Goal: Task Accomplishment & Management: Complete application form

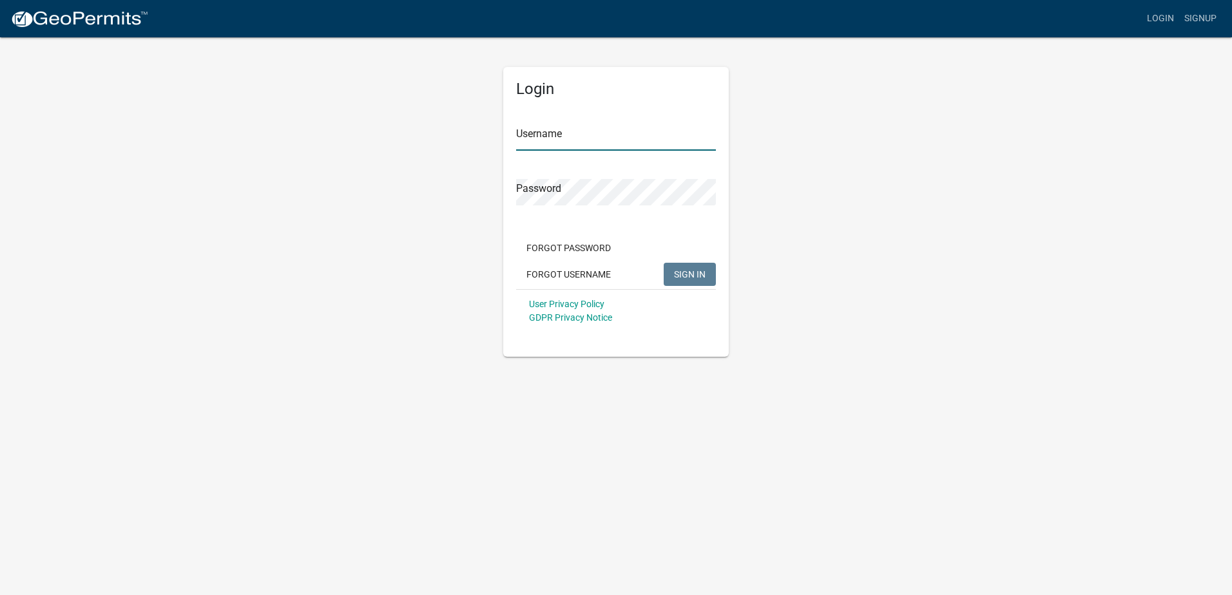
type input "Young Electric Inc"
click at [676, 279] on span "SIGN IN" at bounding box center [690, 274] width 32 height 10
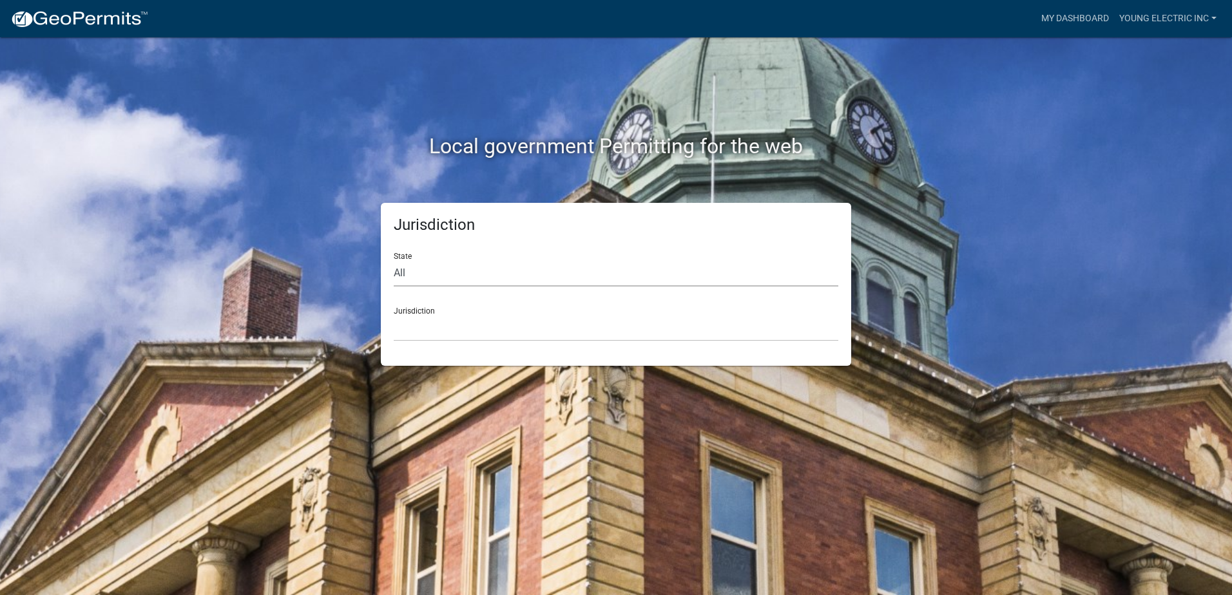
click at [553, 272] on select "All [US_STATE] [US_STATE] [US_STATE] [US_STATE] [US_STATE] [US_STATE] [US_STATE…" at bounding box center [616, 273] width 445 height 26
select select "[US_STATE]"
click at [394, 260] on select "All [US_STATE] [US_STATE] [US_STATE] [US_STATE] [US_STATE] [US_STATE] [US_STATE…" at bounding box center [616, 273] width 445 height 26
click at [501, 326] on select "City of [GEOGRAPHIC_DATA], [US_STATE] City of [GEOGRAPHIC_DATA], [US_STATE] Cit…" at bounding box center [616, 328] width 445 height 26
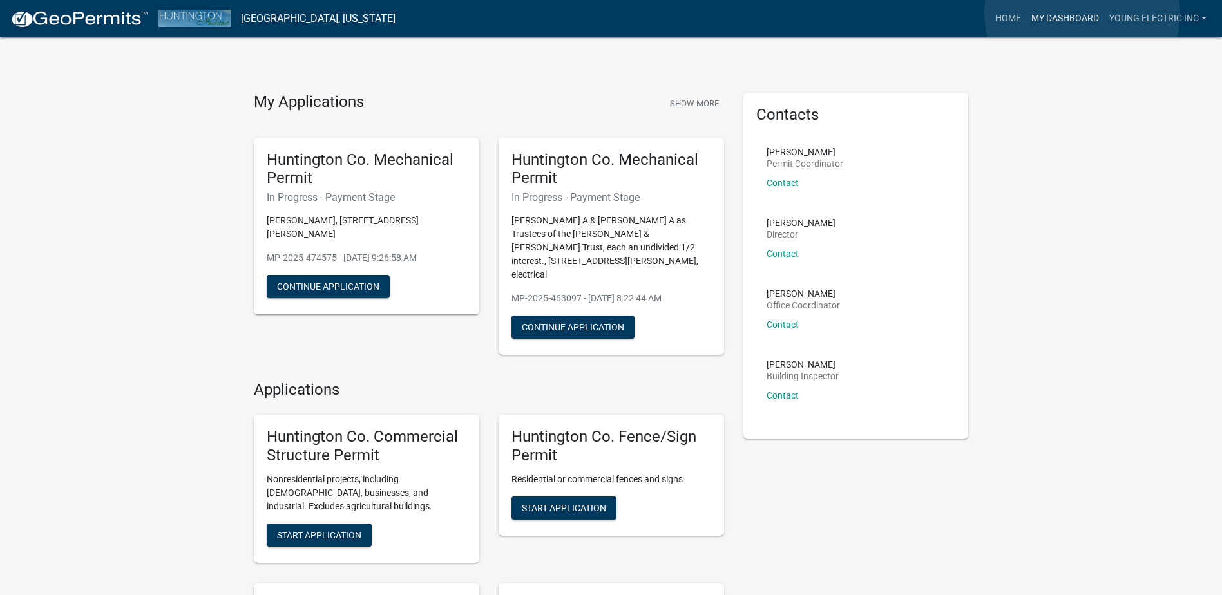
click at [1082, 14] on link "My Dashboard" at bounding box center [1065, 18] width 78 height 24
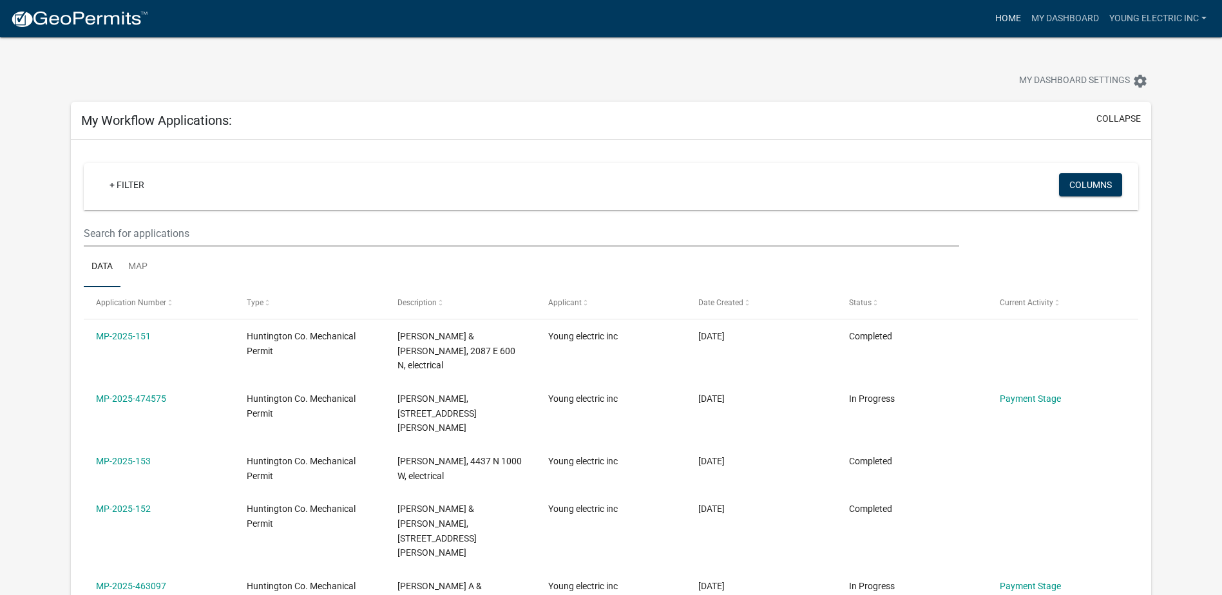
click at [1011, 21] on link "Home" at bounding box center [1008, 18] width 36 height 24
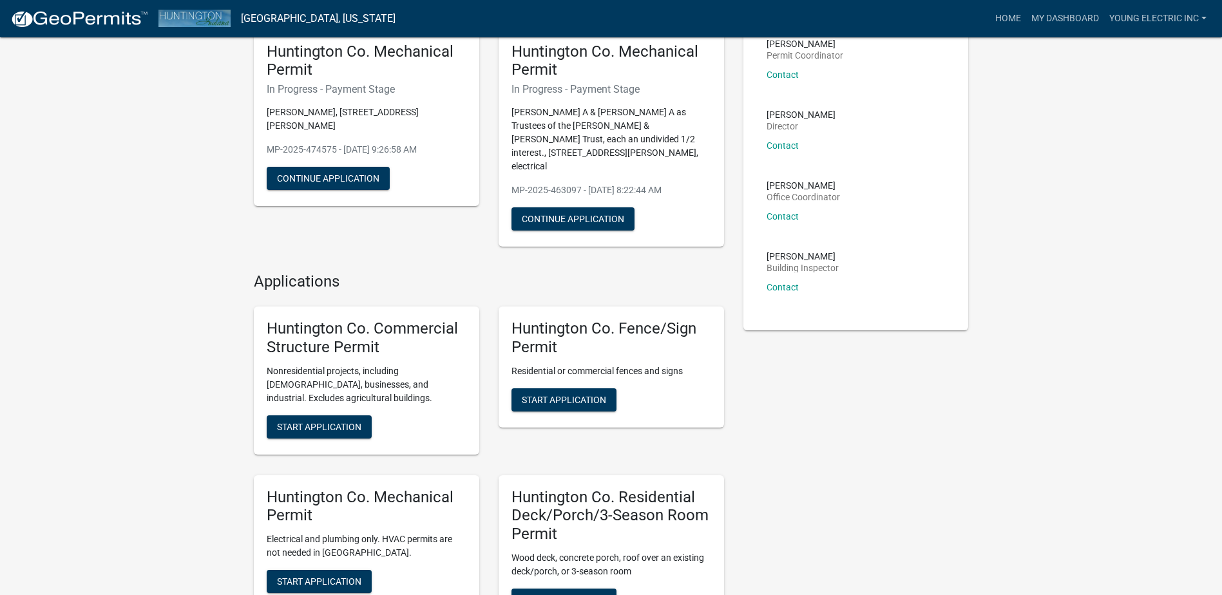
scroll to position [129, 0]
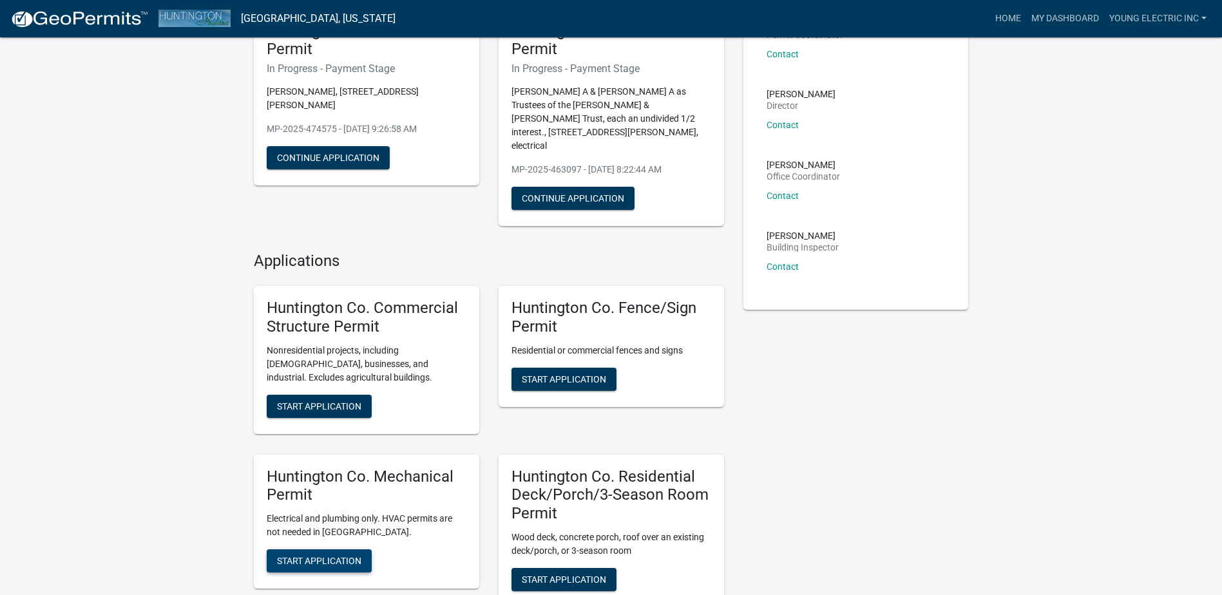
click at [302, 556] on span "Start Application" at bounding box center [319, 561] width 84 height 10
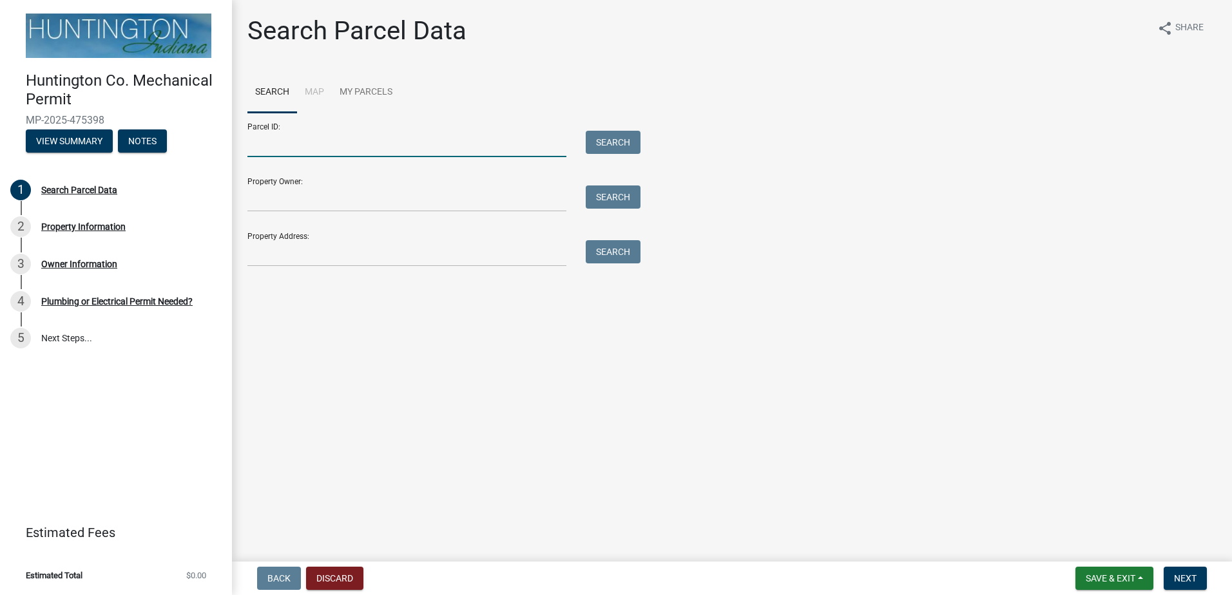
click at [256, 140] on input "Parcel ID:" at bounding box center [406, 144] width 319 height 26
paste input "35-01-29-100-034.900-006"
click at [273, 142] on input "35-01-29-100-034.900-006" at bounding box center [406, 144] width 319 height 26
type input "35-01-29-100-034.900-006"
click at [632, 146] on button "Search" at bounding box center [613, 142] width 55 height 23
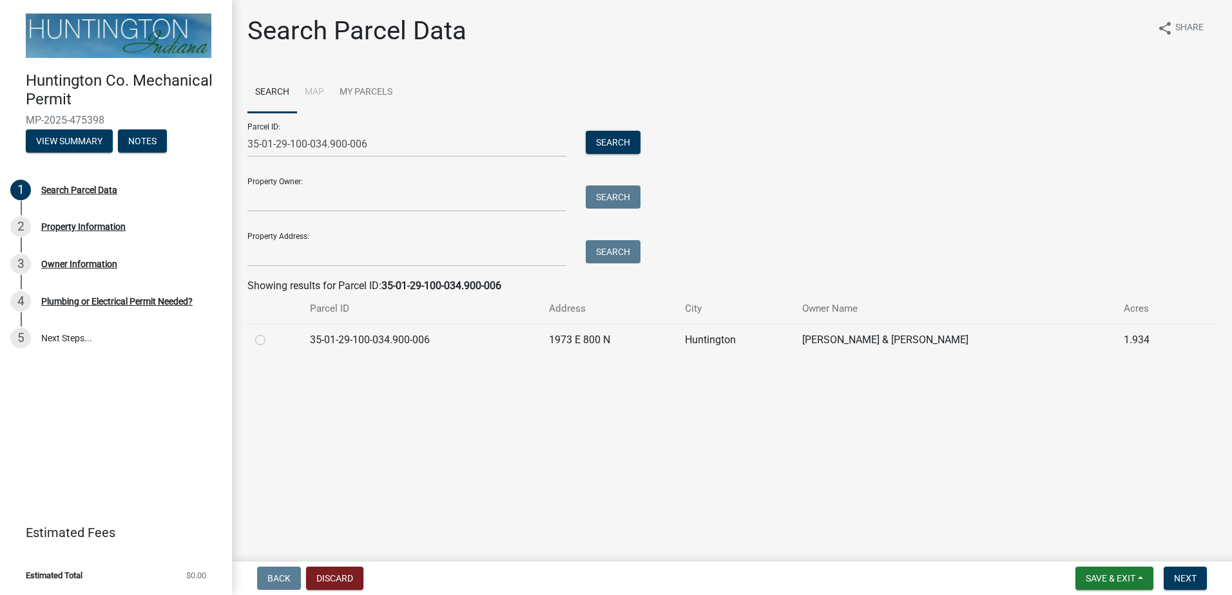
click at [271, 332] on label at bounding box center [271, 332] width 0 height 0
click at [271, 341] on input "radio" at bounding box center [275, 336] width 8 height 8
radio input "true"
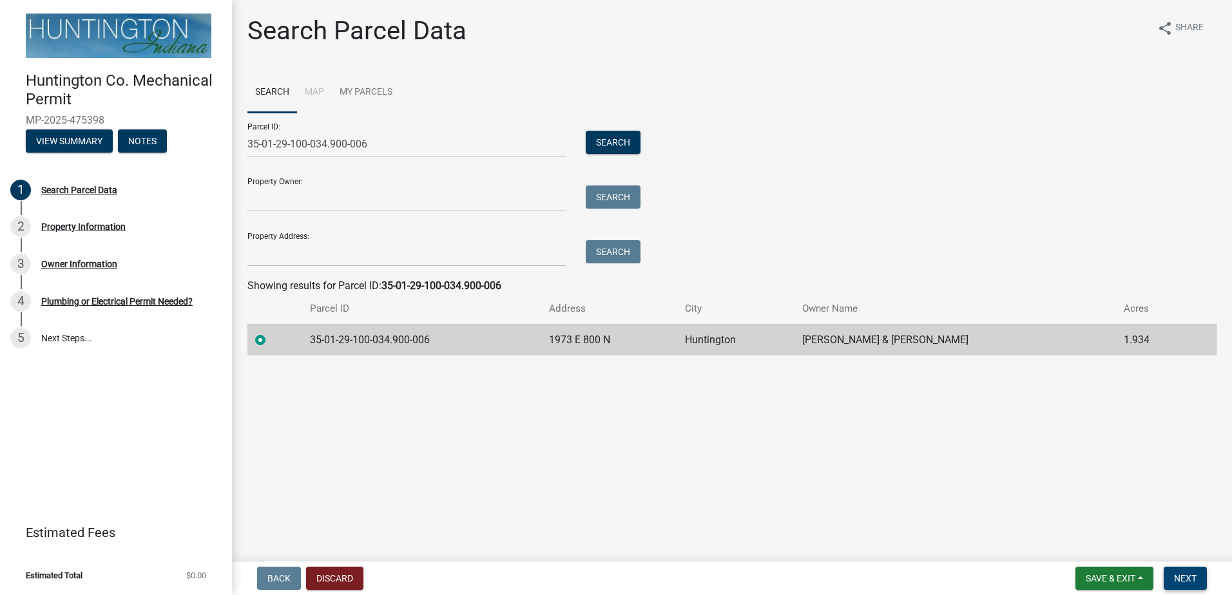
click at [1176, 583] on span "Next" at bounding box center [1185, 578] width 23 height 10
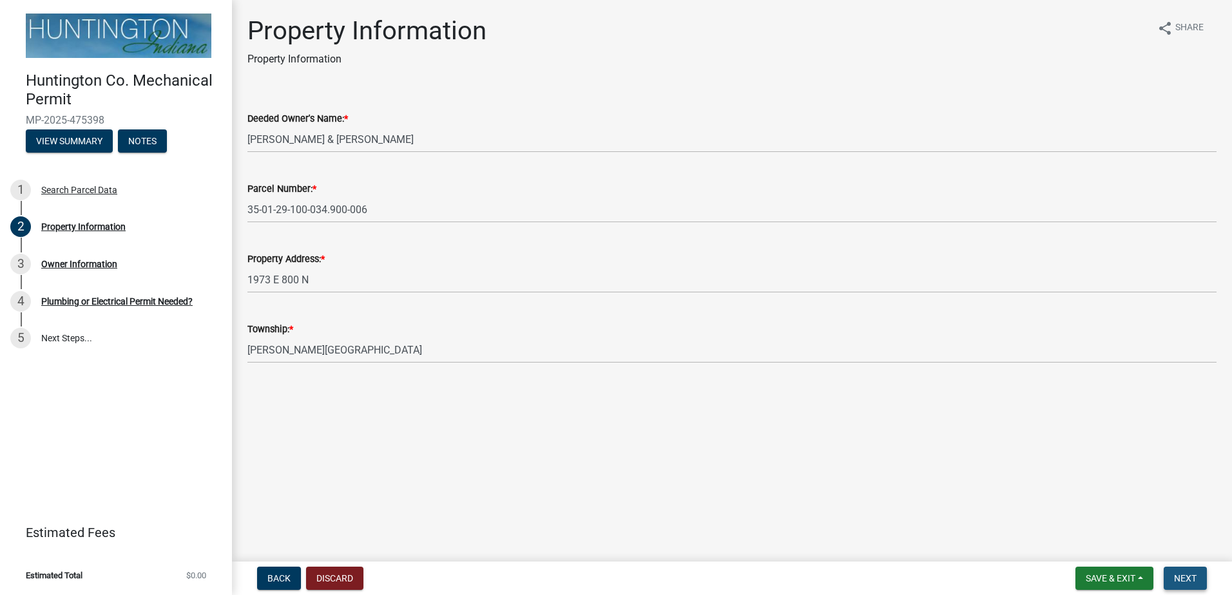
click at [1178, 572] on button "Next" at bounding box center [1185, 578] width 43 height 23
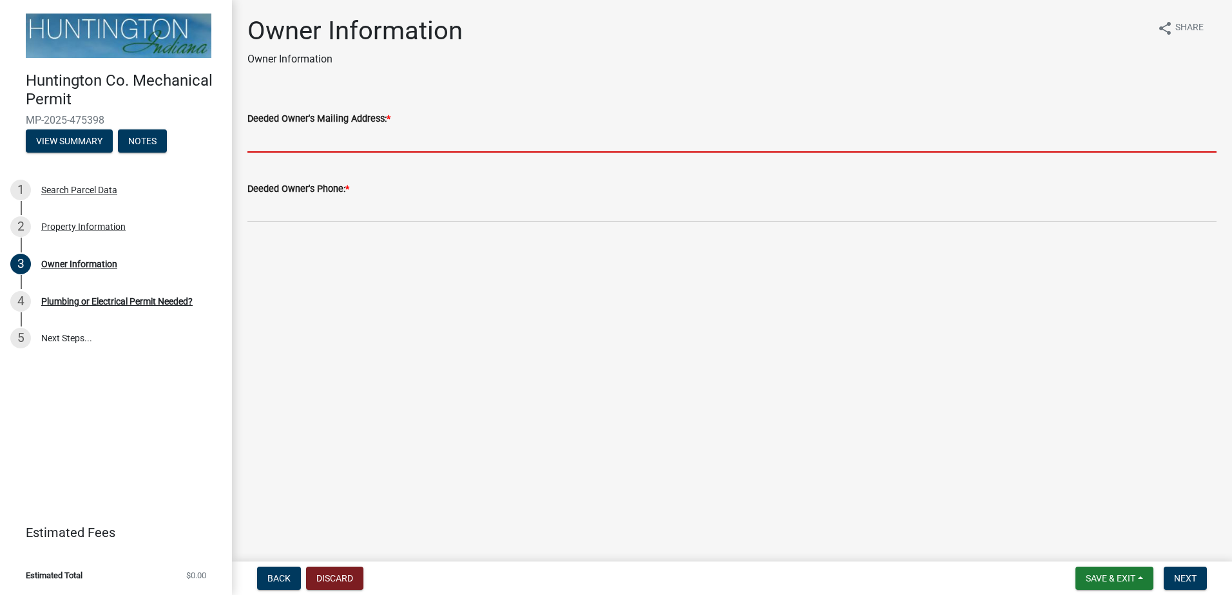
click at [263, 133] on input "Deeded Owner's Mailing Address: *" at bounding box center [731, 139] width 969 height 26
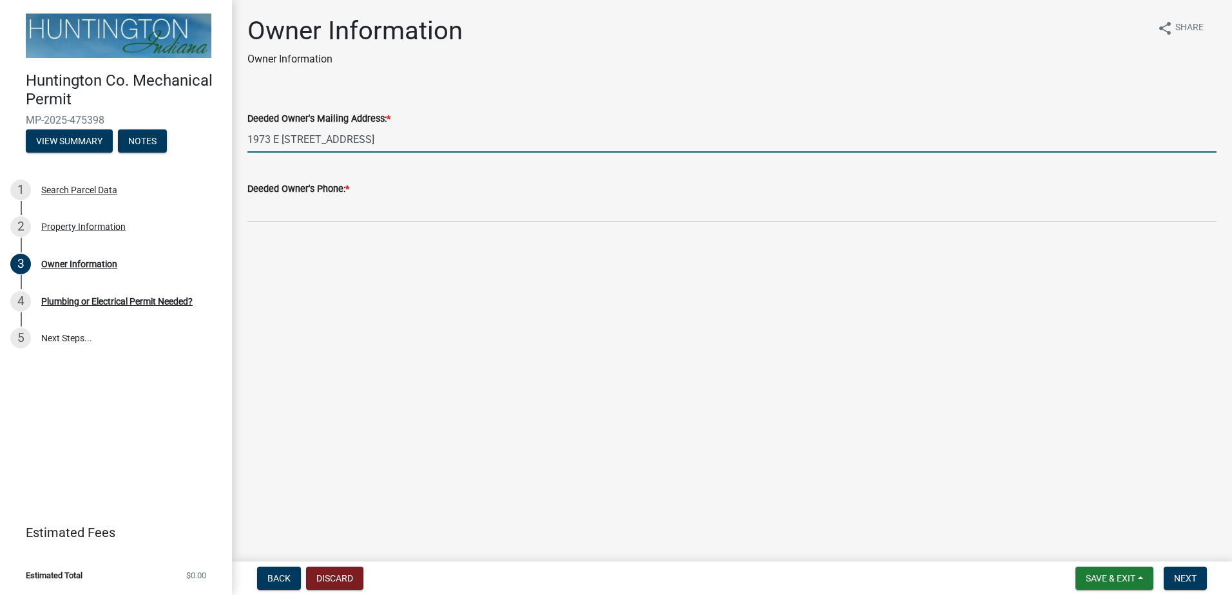
click at [382, 140] on input "1973 E [STREET_ADDRESS]" at bounding box center [731, 139] width 969 height 26
click at [378, 140] on input "1973 E [STREET_ADDRESS]" at bounding box center [731, 139] width 969 height 26
type input "1973 E [STREET_ADDRESS]"
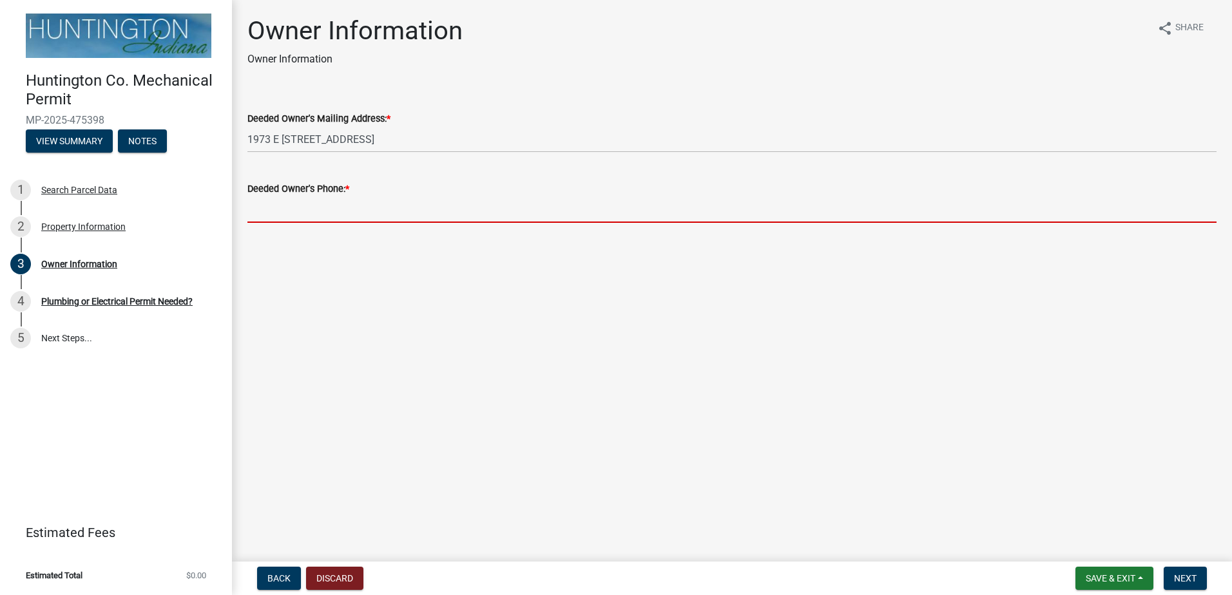
click at [333, 213] on input "Deeded Owner's Phone: *" at bounding box center [731, 209] width 969 height 26
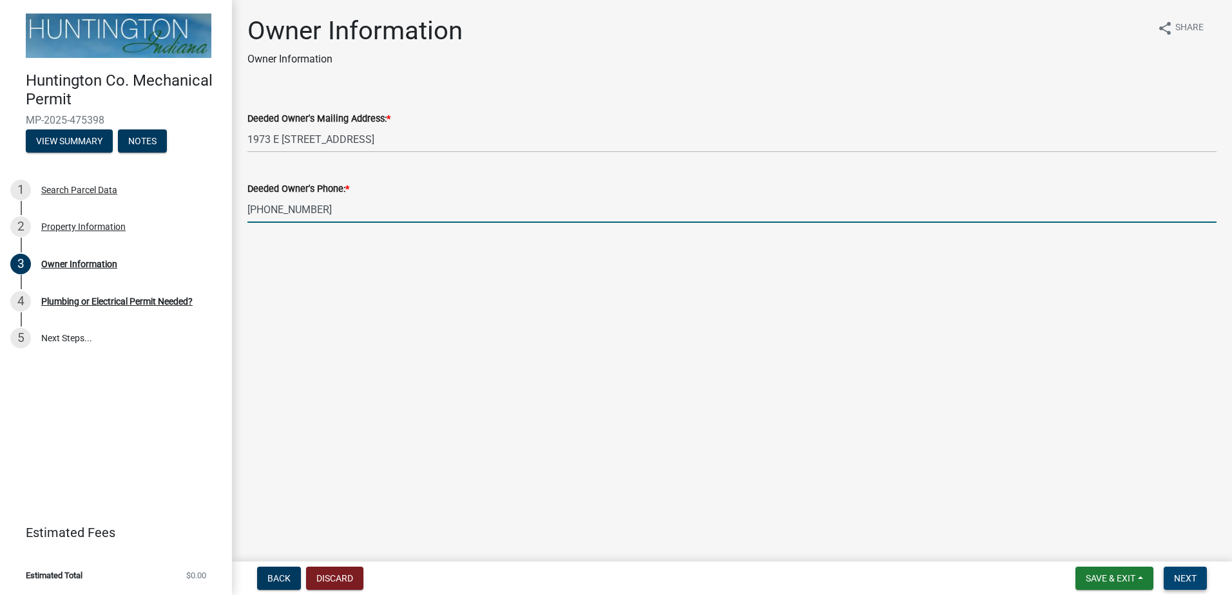
type input "[PHONE_NUMBER]"
click at [1183, 570] on button "Next" at bounding box center [1185, 578] width 43 height 23
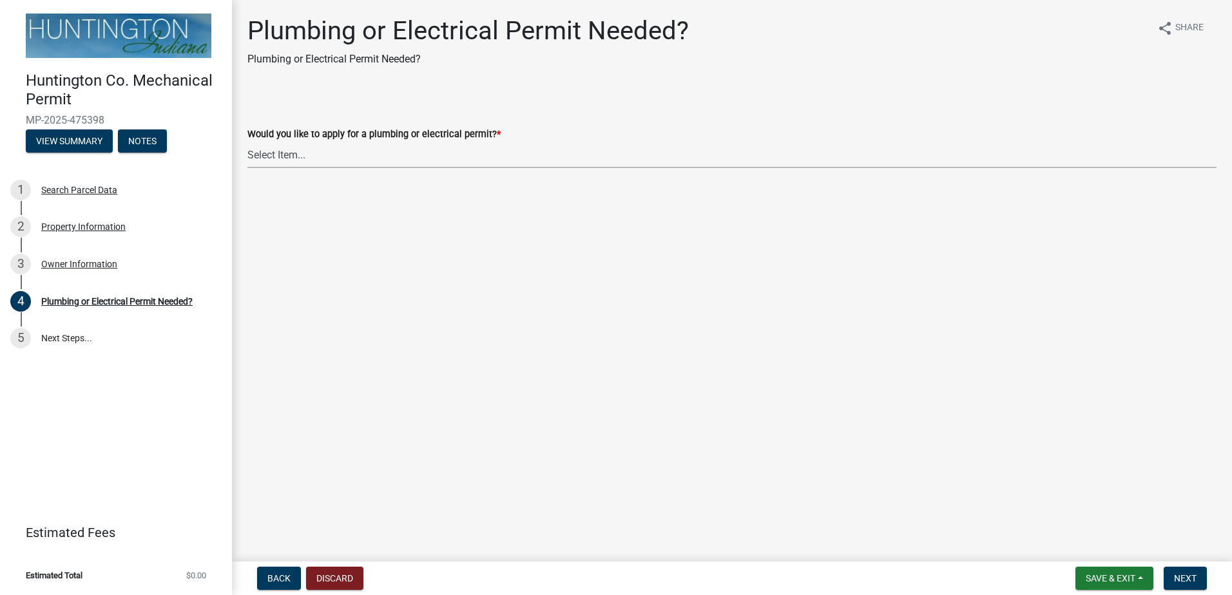
click at [360, 157] on select "Select Item... plumbing electrical" at bounding box center [731, 155] width 969 height 26
click at [247, 142] on select "Select Item... plumbing electrical" at bounding box center [731, 155] width 969 height 26
select select "82bdcc69-8734-43af-a4fa-e76f8d275e41"
click at [1182, 575] on span "Next" at bounding box center [1185, 578] width 23 height 10
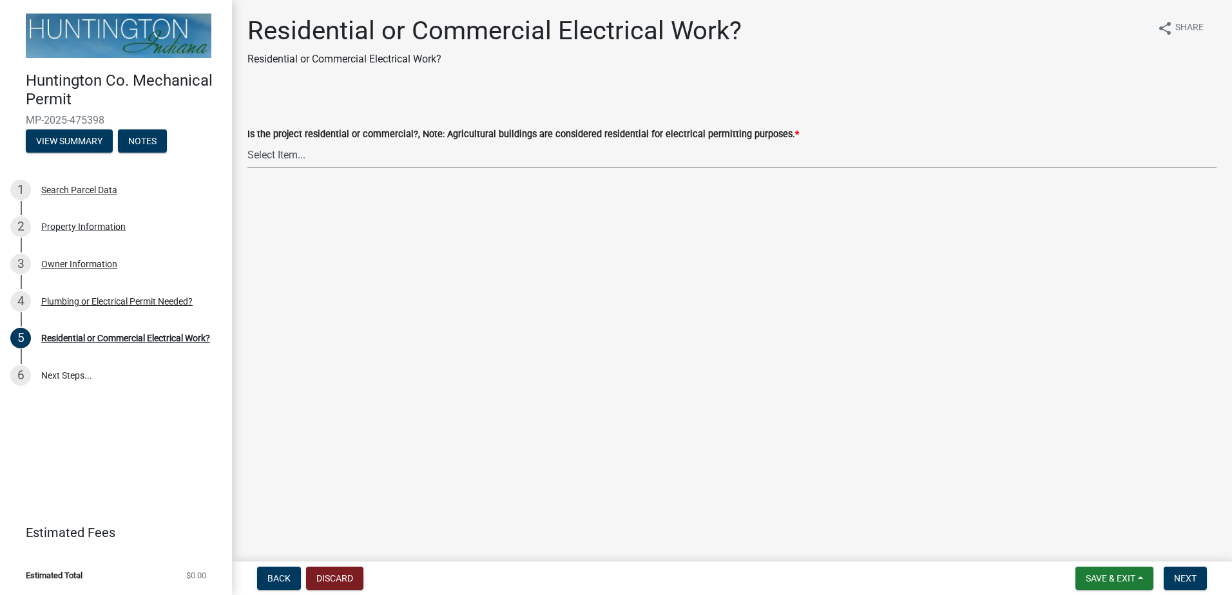
click at [314, 154] on select "Select Item... Residential Commercial" at bounding box center [731, 155] width 969 height 26
click at [247, 142] on select "Select Item... Residential Commercial" at bounding box center [731, 155] width 969 height 26
select select "3db72f89-ebf7-44a2-a43c-36ed77a05272"
click at [1178, 581] on span "Next" at bounding box center [1185, 578] width 23 height 10
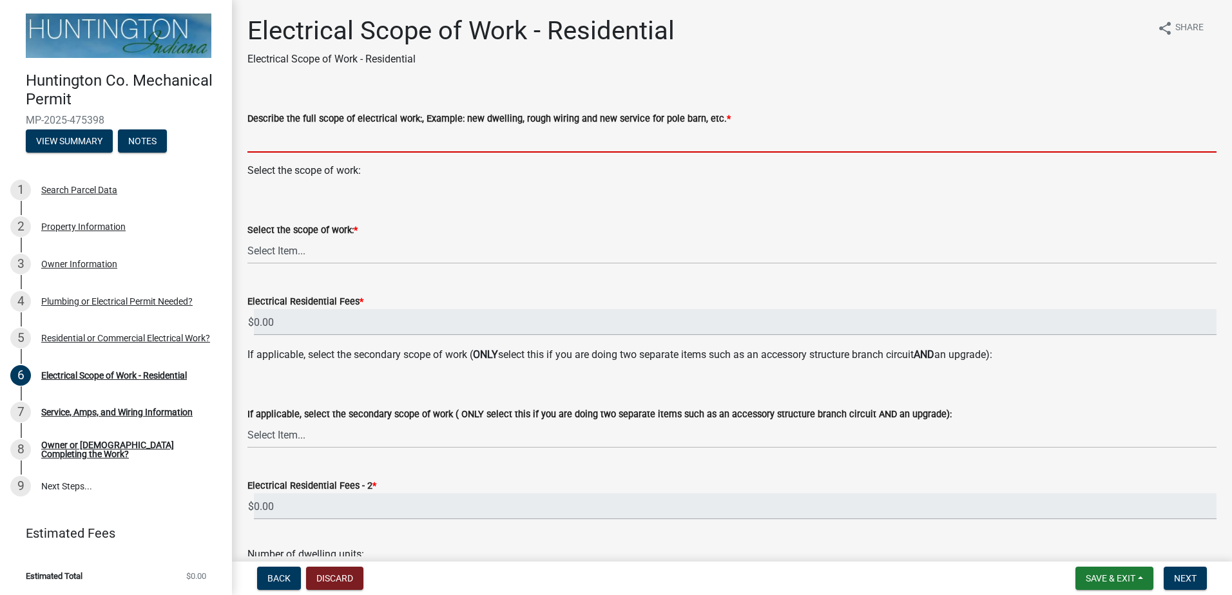
click at [276, 142] on input "Describe the full scope of electrical work:, Example: new dwelling, rough wirin…" at bounding box center [731, 139] width 969 height 26
click at [275, 142] on input "Describe the full scope of electrical work:, Example: new dwelling, rough wirin…" at bounding box center [731, 139] width 969 height 26
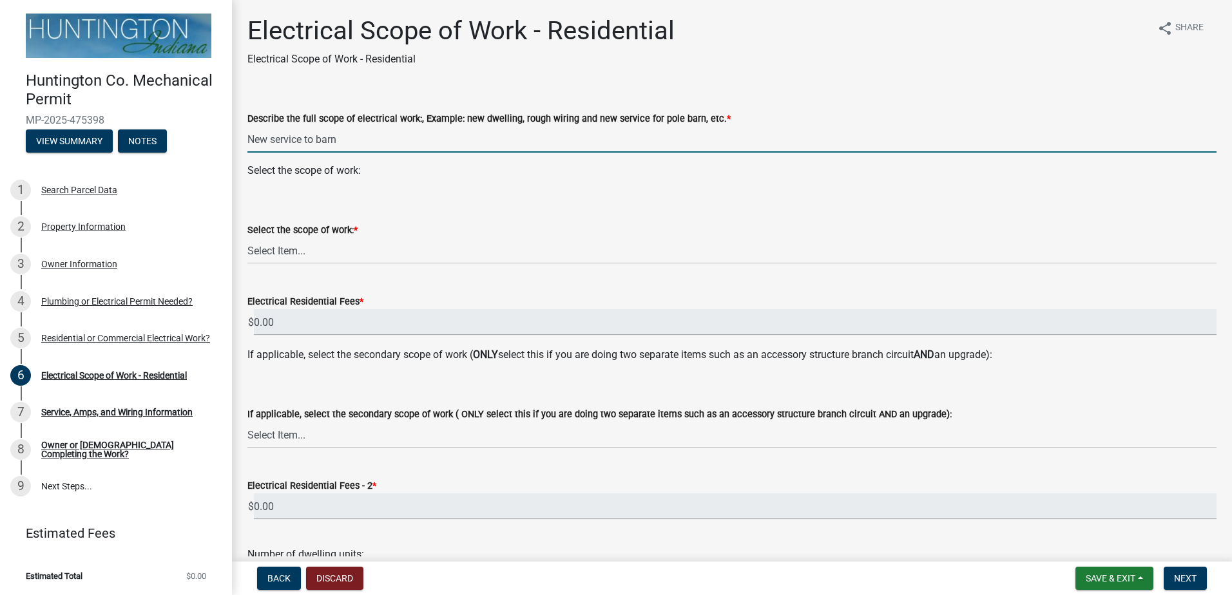
type input "New service to barn"
click at [289, 253] on select "Select Item... New Service (new meter base installation) Upgrade (includes relo…" at bounding box center [731, 251] width 969 height 26
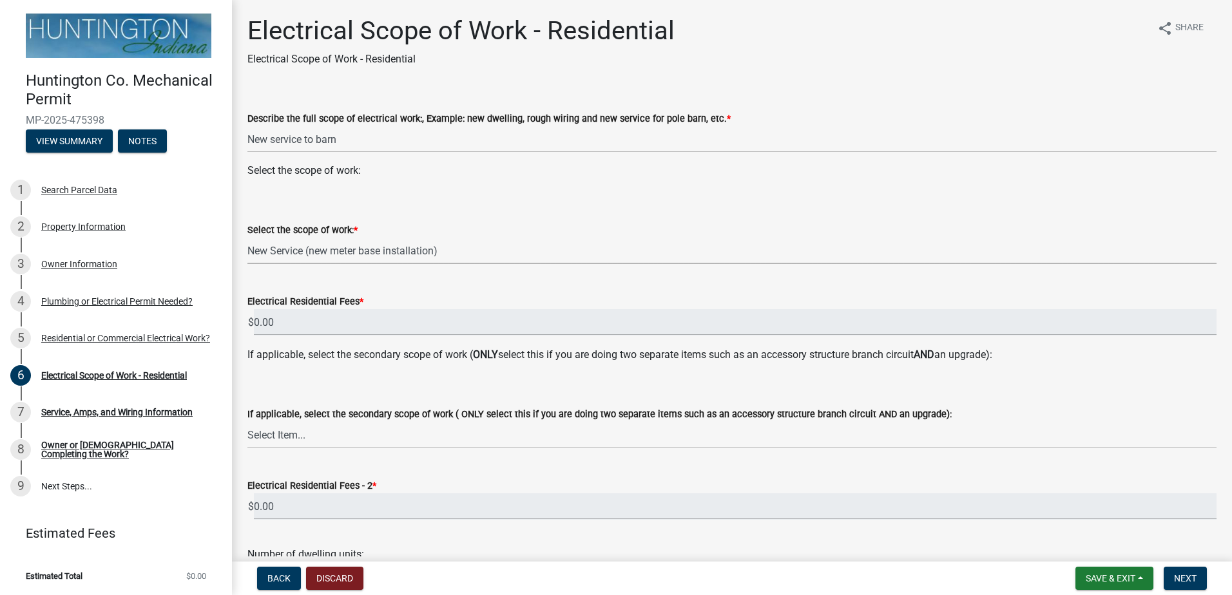
click at [247, 238] on select "Select Item... New Service (new meter base installation) Upgrade (includes relo…" at bounding box center [731, 251] width 969 height 26
select select "9bdb09e1-e356-4221-9288-64288f1bde99"
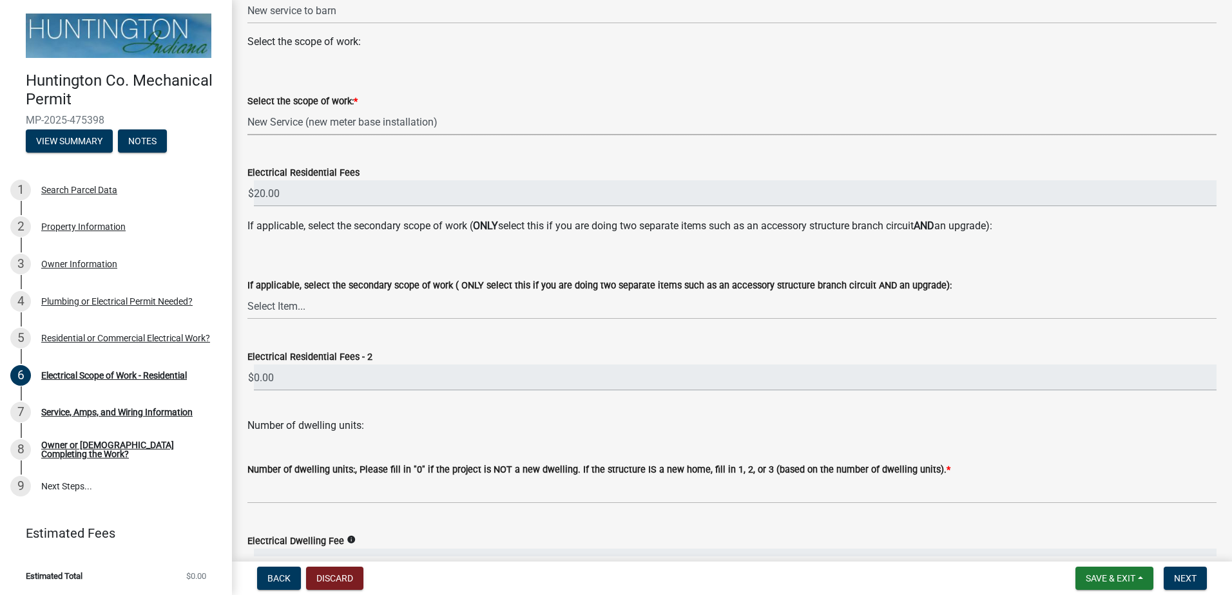
scroll to position [193, 0]
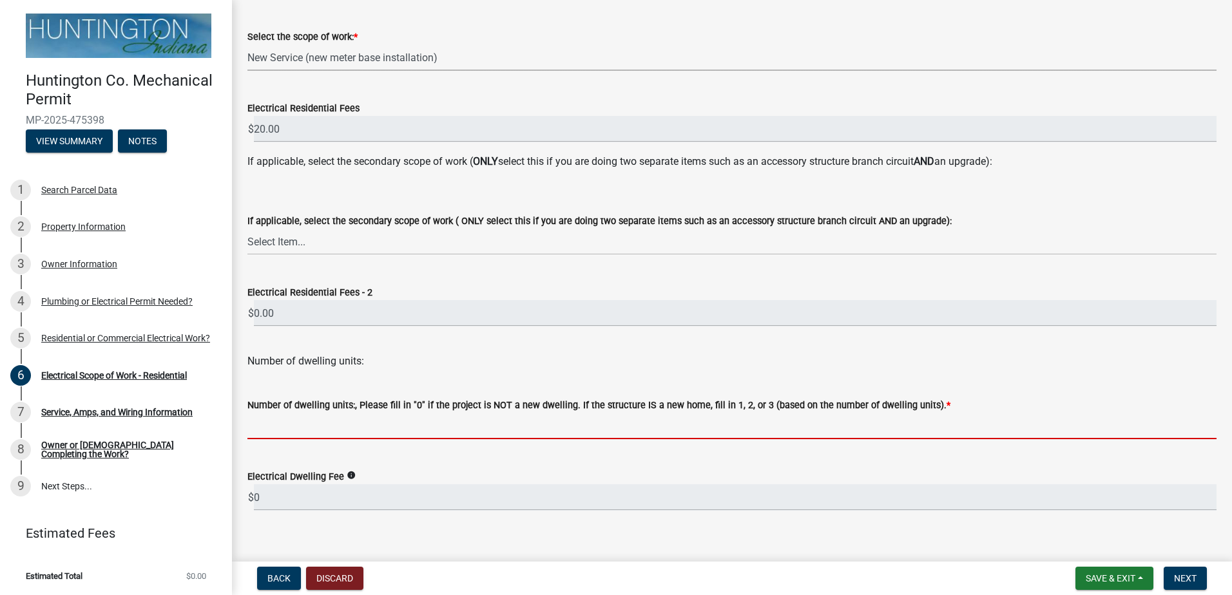
click at [321, 424] on input "text" at bounding box center [731, 426] width 969 height 26
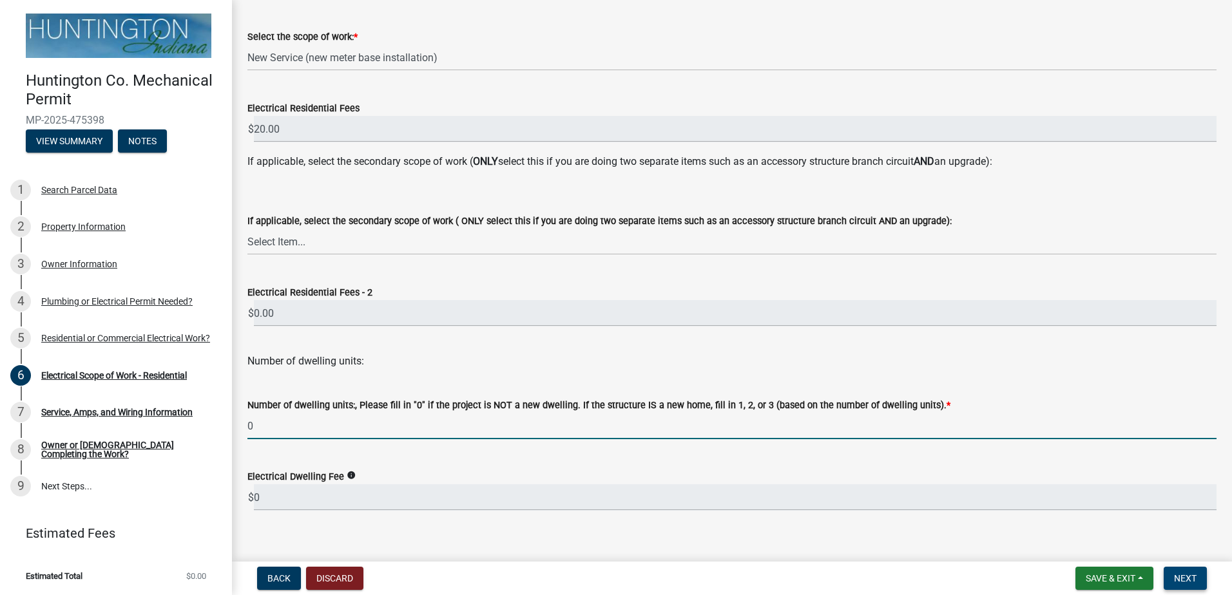
type input "0"
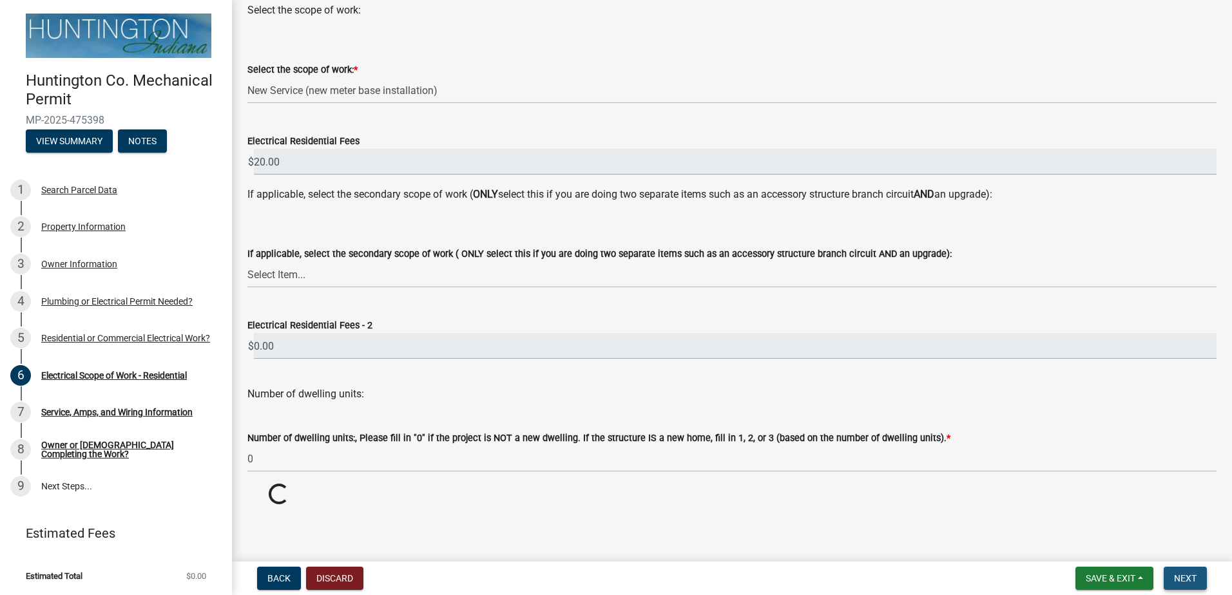
click at [1196, 584] on button "Next" at bounding box center [1185, 578] width 43 height 23
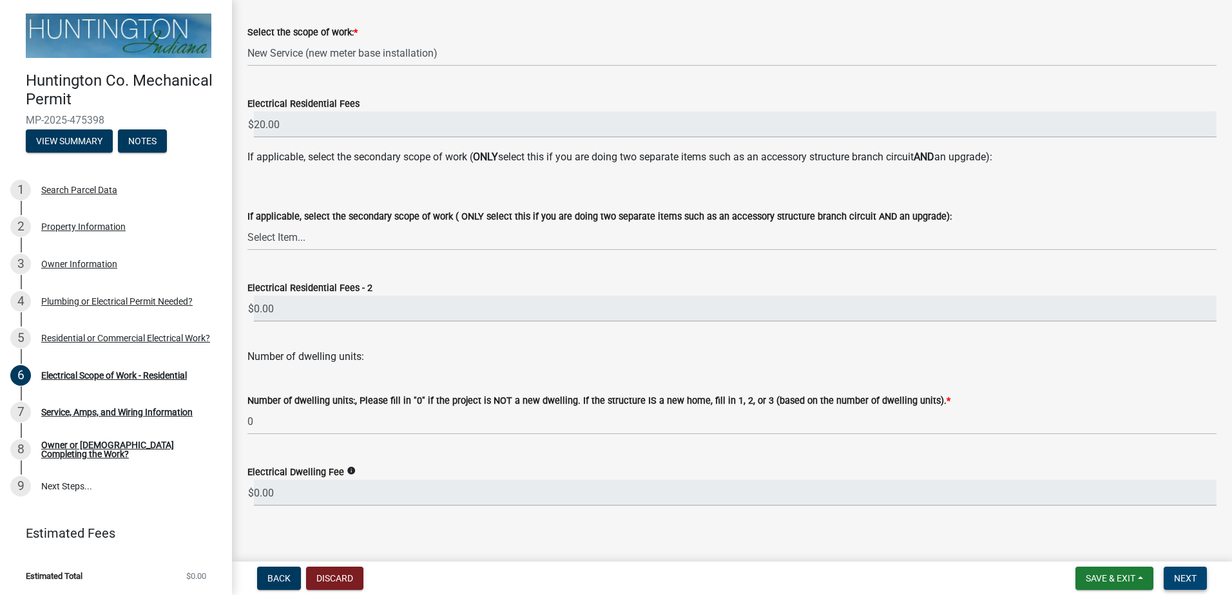
scroll to position [209, 0]
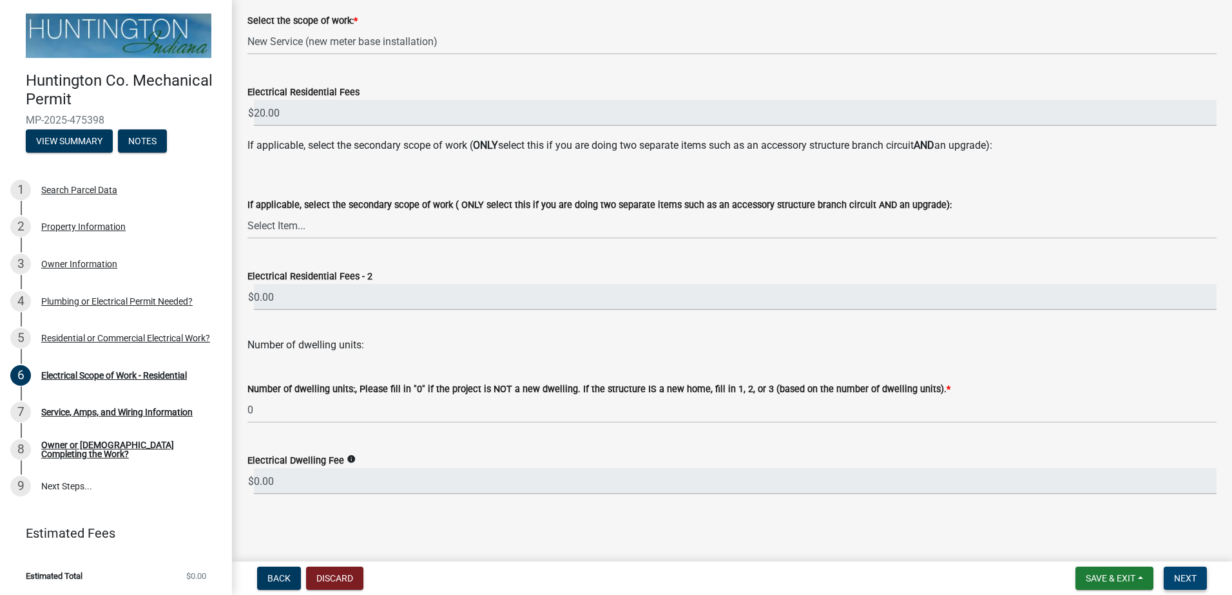
click at [1182, 580] on span "Next" at bounding box center [1185, 578] width 23 height 10
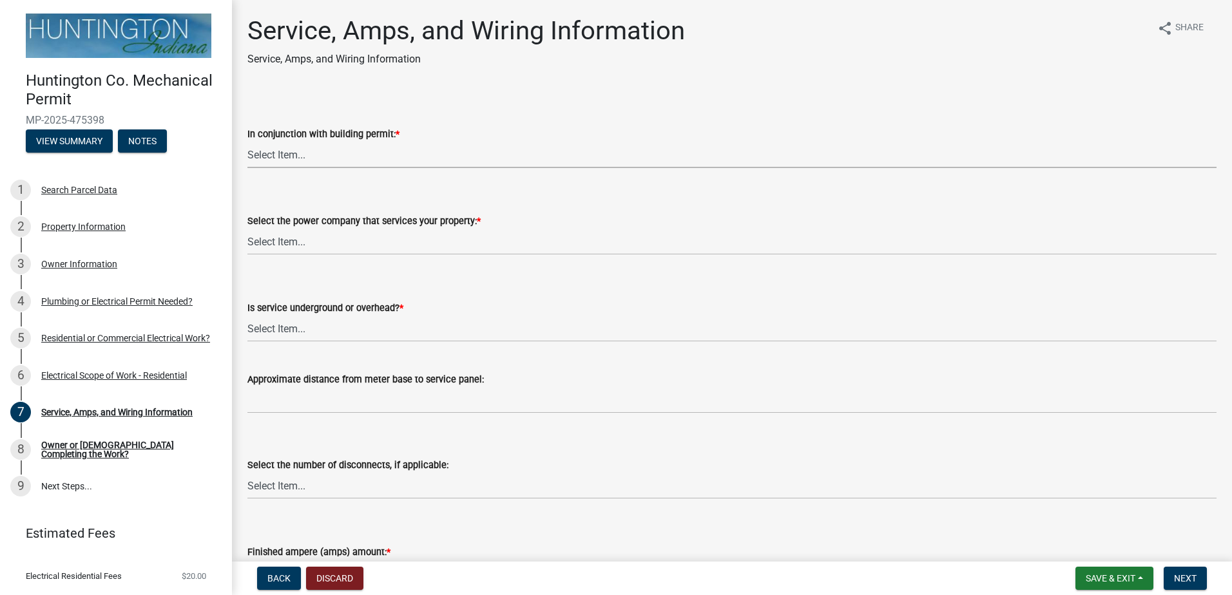
click at [281, 151] on select "Select Item... Yes No" at bounding box center [731, 155] width 969 height 26
click at [247, 142] on select "Select Item... Yes No" at bounding box center [731, 155] width 969 height 26
select select "93f45f8b-0008-4bc3-ad99-7edf3db31922"
click at [273, 241] on select "Select Item... Duke Energy Northeastern REMC Wabash County REMC [PERSON_NAME] U…" at bounding box center [731, 242] width 969 height 26
click at [247, 229] on select "Select Item... Duke Energy Northeastern REMC Wabash County REMC [PERSON_NAME] U…" at bounding box center [731, 242] width 969 height 26
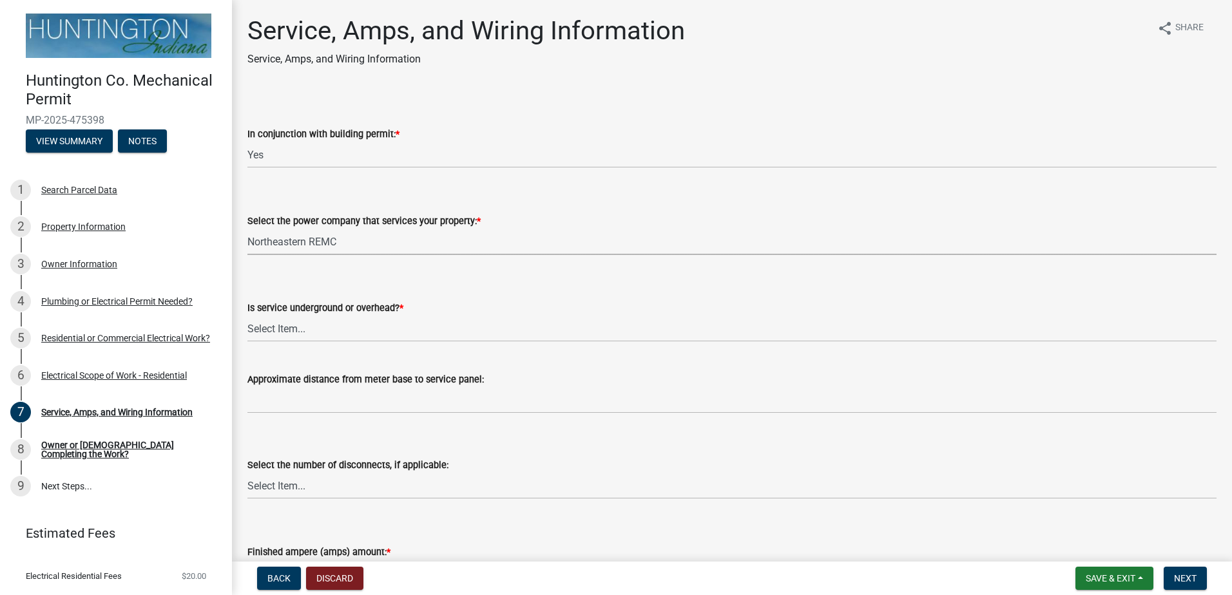
select select "0725120f-fd7f-4913-9298-d56587e48720"
click at [285, 330] on select "Select Item... Underground Overhead" at bounding box center [731, 329] width 969 height 26
click at [247, 316] on select "Select Item... Underground Overhead" at bounding box center [731, 329] width 969 height 26
select select "ae88532c-6f26-494f-9fbf-7b0ffd7225c9"
click at [305, 484] on select "Select Item... one two three four or more No Disconnects" at bounding box center [731, 486] width 969 height 26
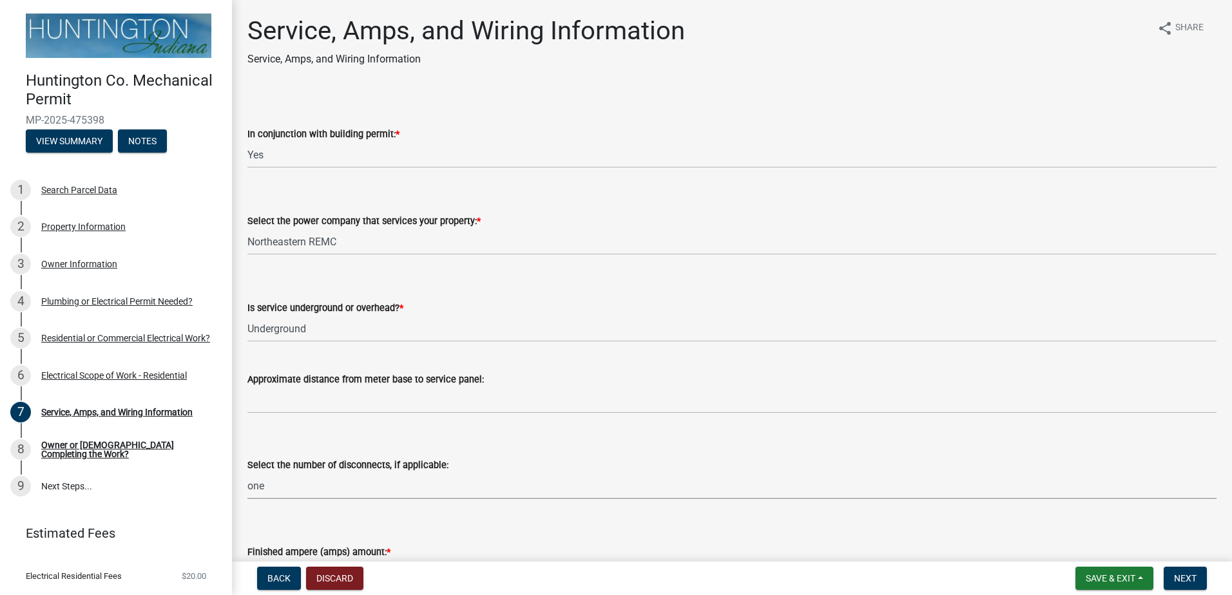
click at [247, 473] on select "Select Item... one two three four or more No Disconnects" at bounding box center [731, 486] width 969 height 26
select select "71bbe122-d664-4450-b24f-e64a9e4c6d13"
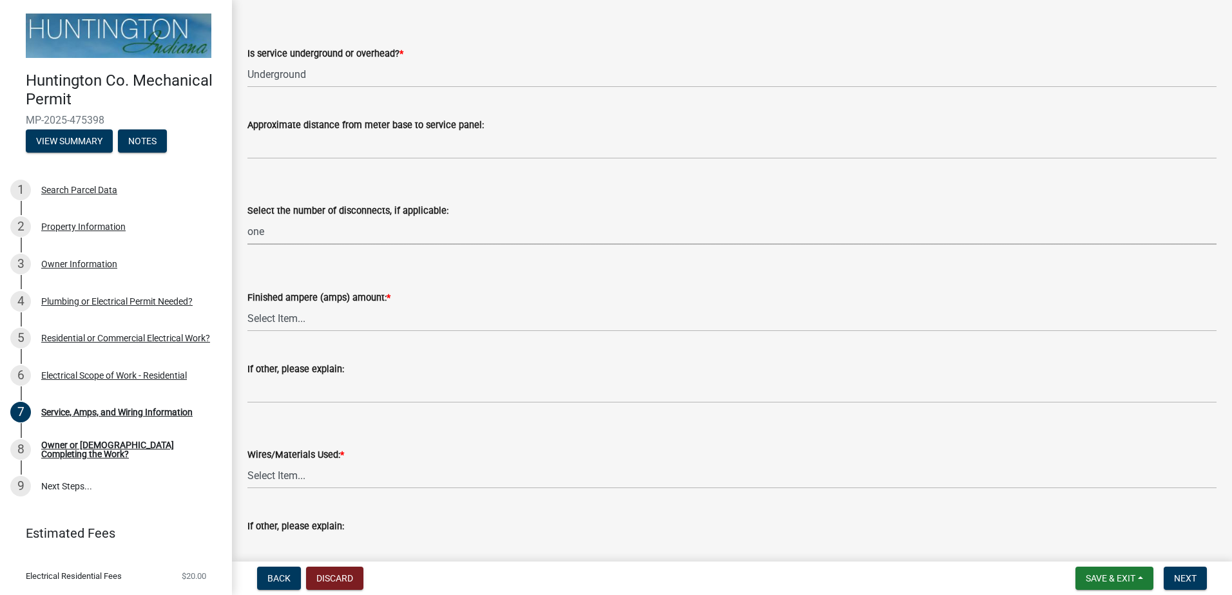
scroll to position [258, 0]
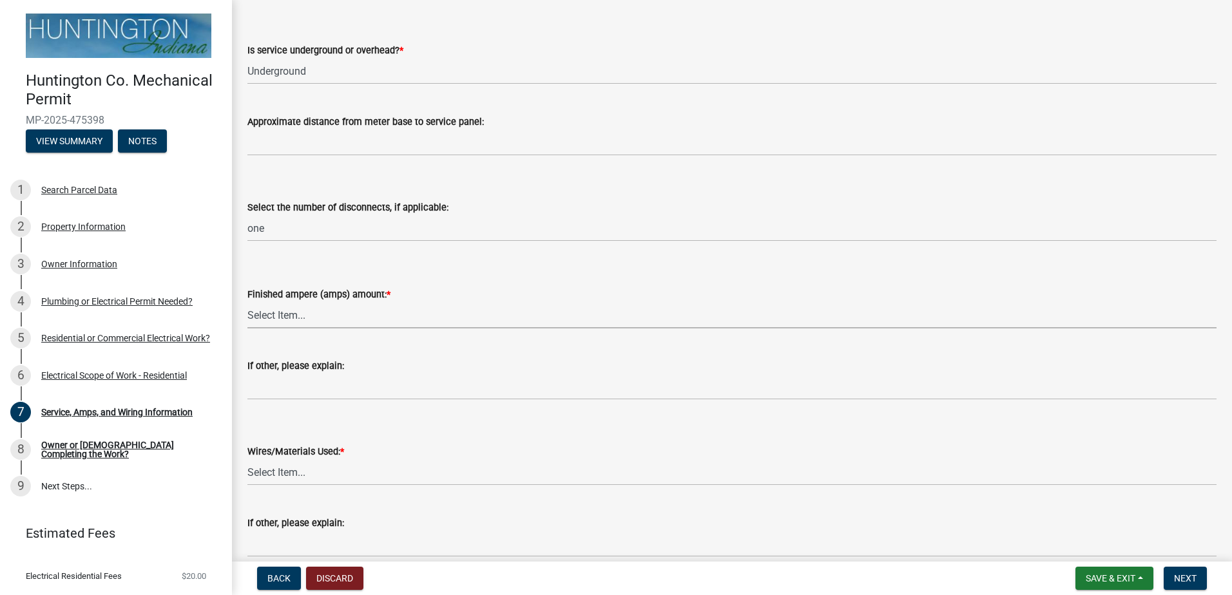
click at [290, 306] on select "Select Item... 100 amp 200 amp 400 amp other" at bounding box center [731, 315] width 969 height 26
click at [247, 302] on select "Select Item... 100 amp 200 amp 400 amp other" at bounding box center [731, 315] width 969 height 26
select select "77917e57-3373-4527-be00-46cfa300debe"
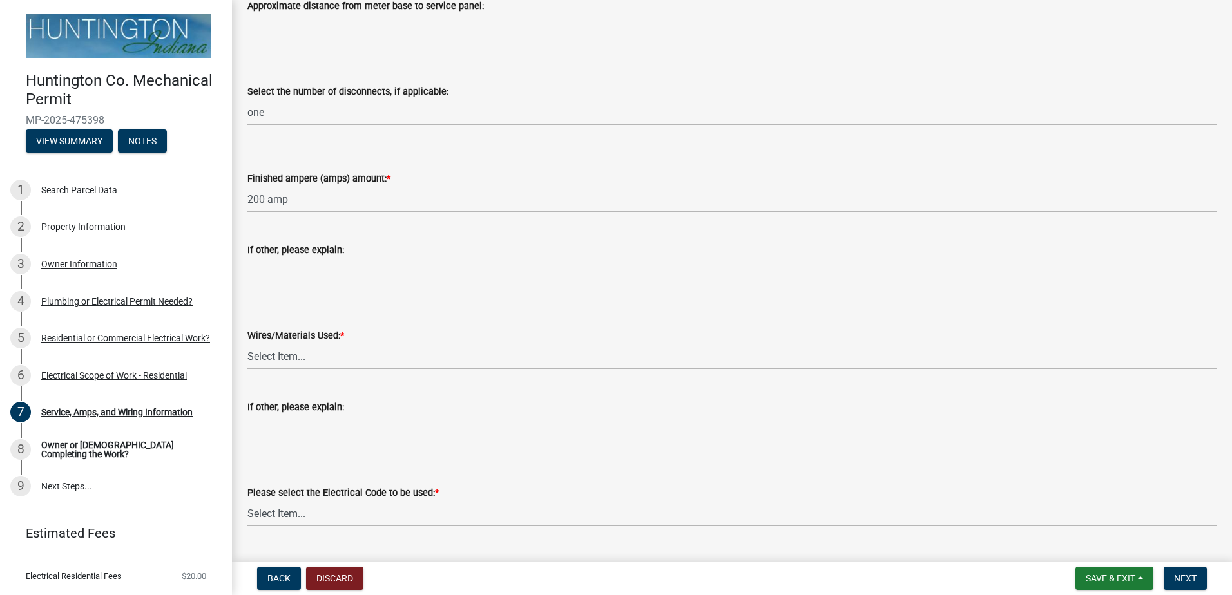
scroll to position [406, 0]
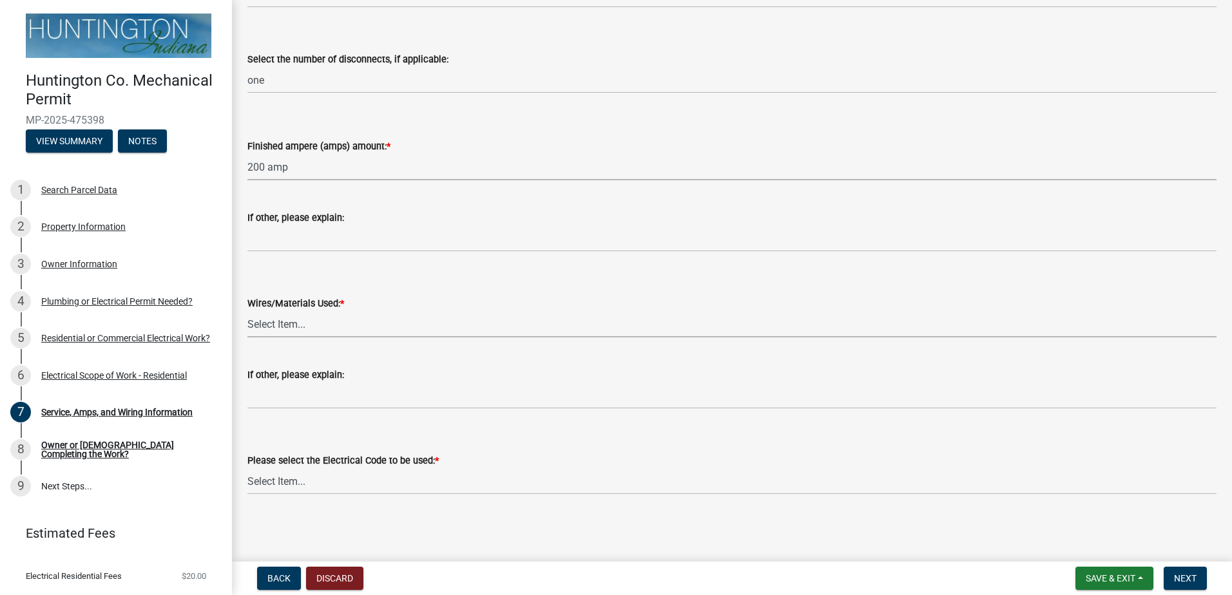
click at [256, 315] on select "Select Item... 2 AWG Aluminum 4 AWG Copper 2-4/0 or 1-1/0 Aluminum 2/0 Copper 2…" at bounding box center [731, 324] width 969 height 26
click at [247, 311] on select "Select Item... 2 AWG Aluminum 4 AWG Copper 2-4/0 or 1-1/0 Aluminum 2/0 Copper 2…" at bounding box center [731, 324] width 969 height 26
select select "6b87888a-4deb-48a2-ac11-26351d48ff00"
click at [298, 487] on select "Select Item... [US_STATE] Electrical Code One & Two Family Dwelling Code" at bounding box center [731, 481] width 969 height 26
click at [247, 468] on select "Select Item... [US_STATE] Electrical Code One & Two Family Dwelling Code" at bounding box center [731, 481] width 969 height 26
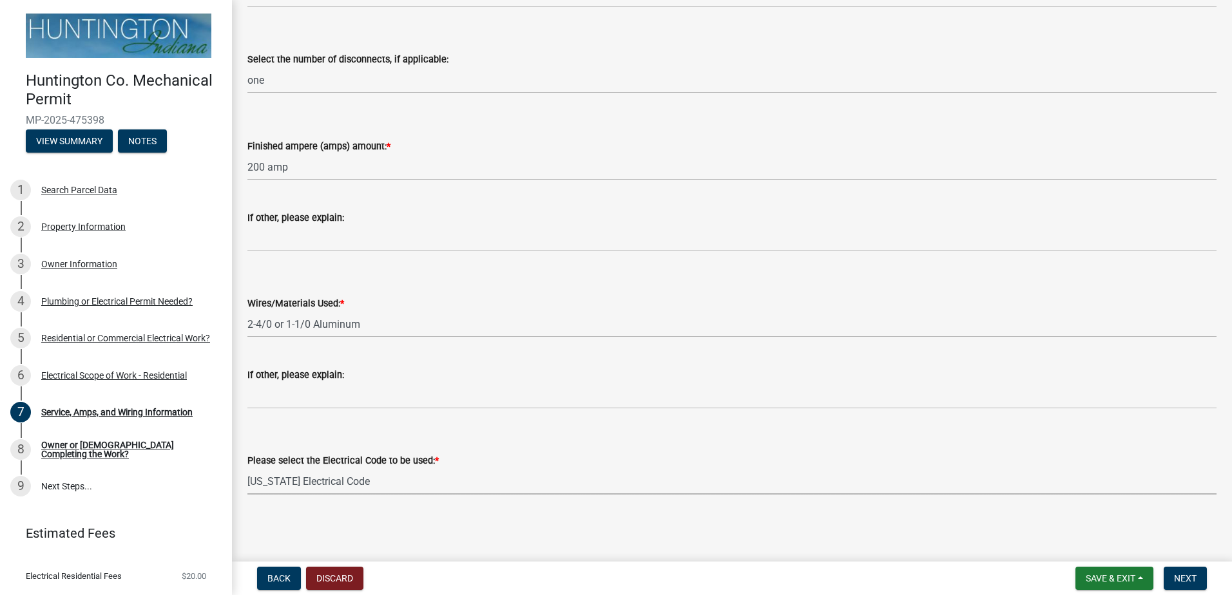
select select "5aeea631-e80a-4ba0-b39f-f5c26114ddfc"
click at [1171, 575] on button "Next" at bounding box center [1185, 578] width 43 height 23
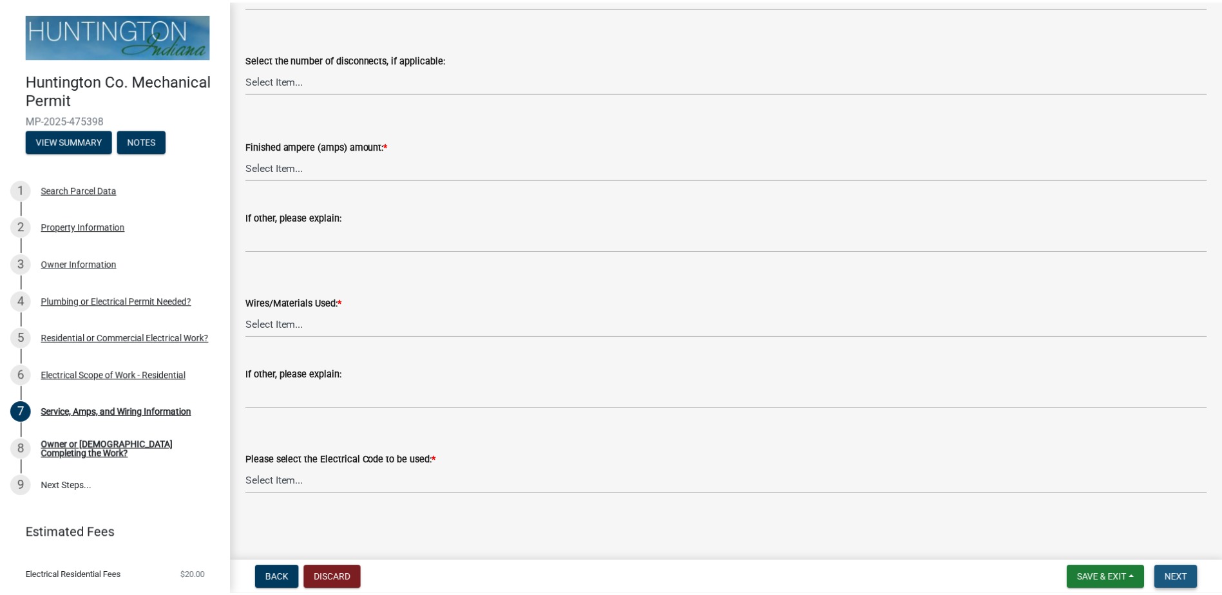
scroll to position [0, 0]
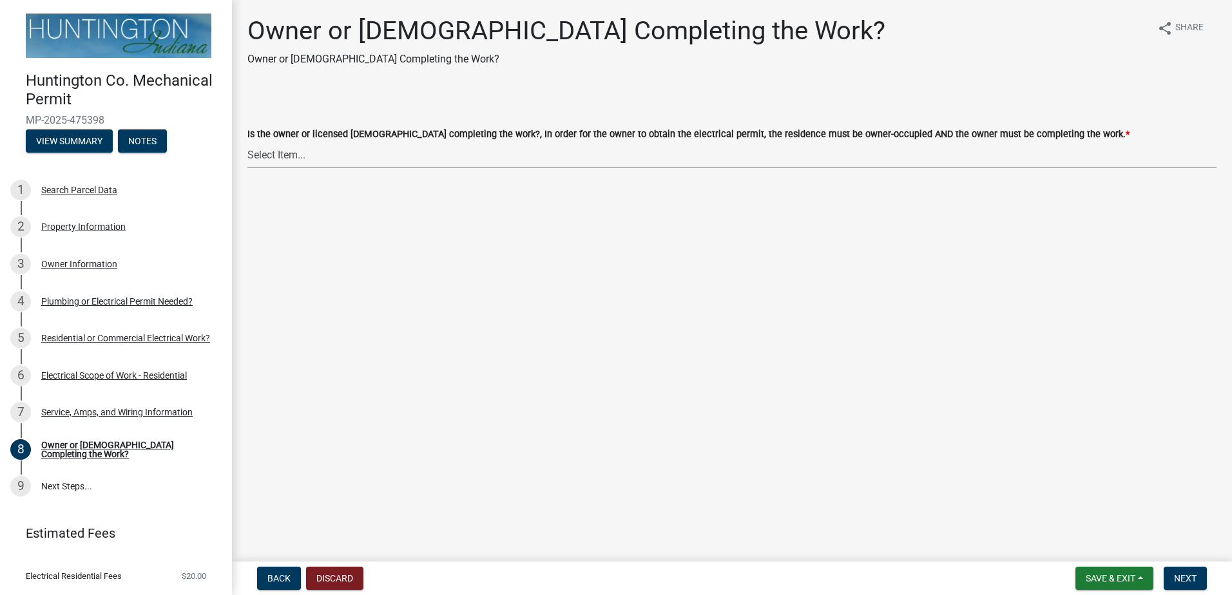
click at [268, 157] on select "Select Item... owner contractor" at bounding box center [731, 155] width 969 height 26
click at [247, 142] on select "Select Item... owner contractor" at bounding box center [731, 155] width 969 height 26
select select "408e0cf4-d53f-4268-b860-e8792218a171"
click at [1191, 584] on button "Next" at bounding box center [1185, 578] width 43 height 23
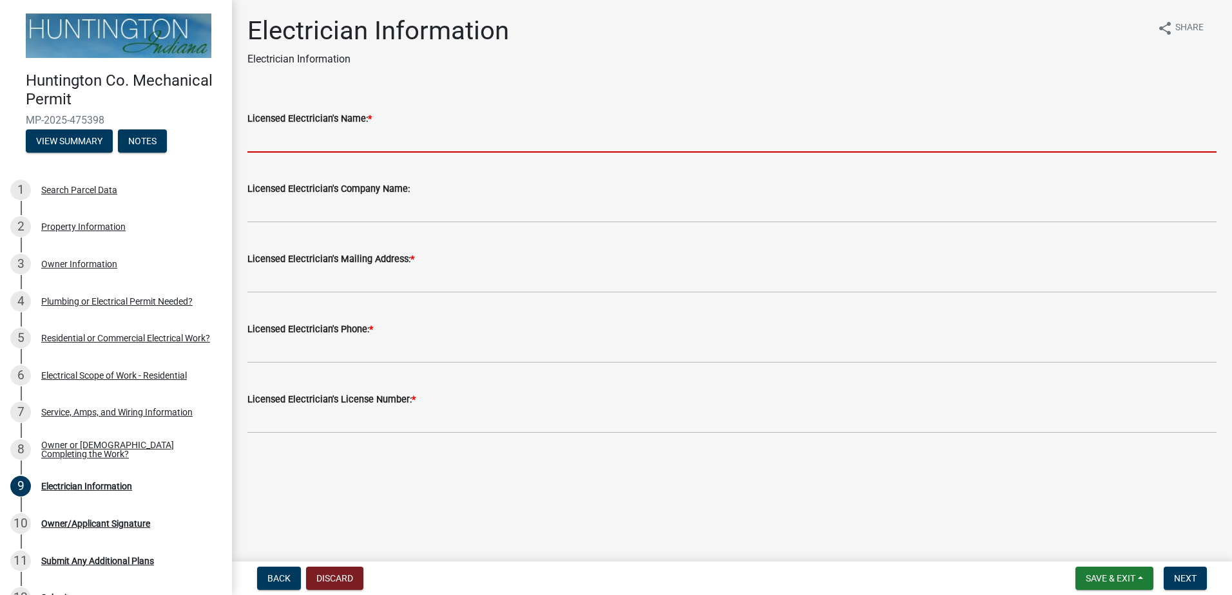
click at [271, 139] on input "Licensed Electrician's Name: *" at bounding box center [731, 139] width 969 height 26
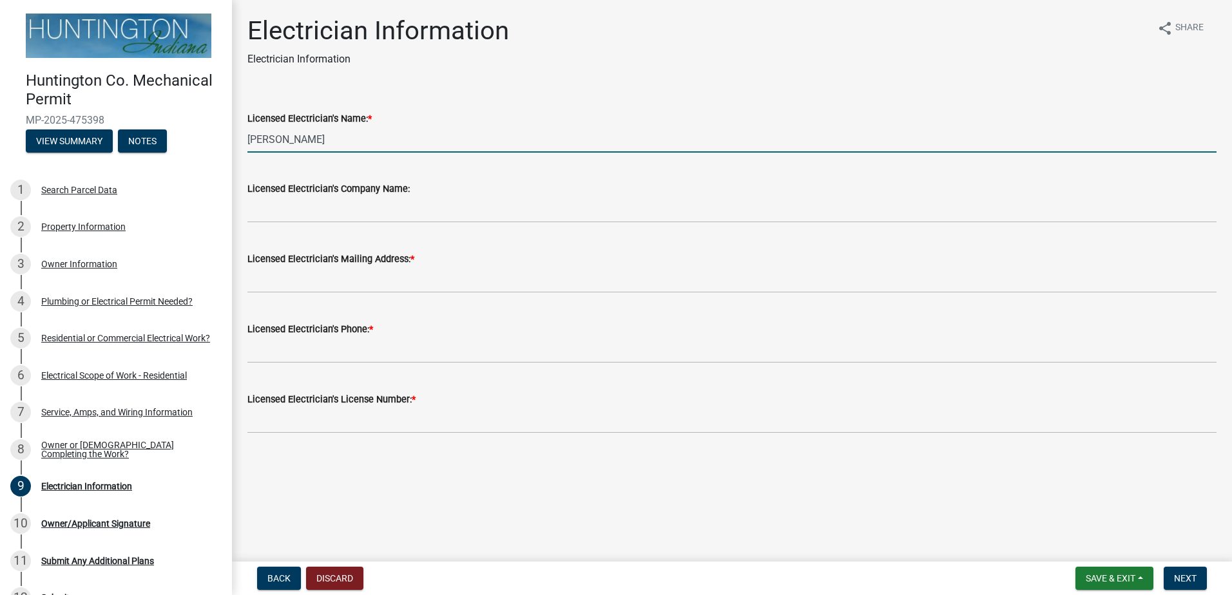
type input "[PERSON_NAME]"
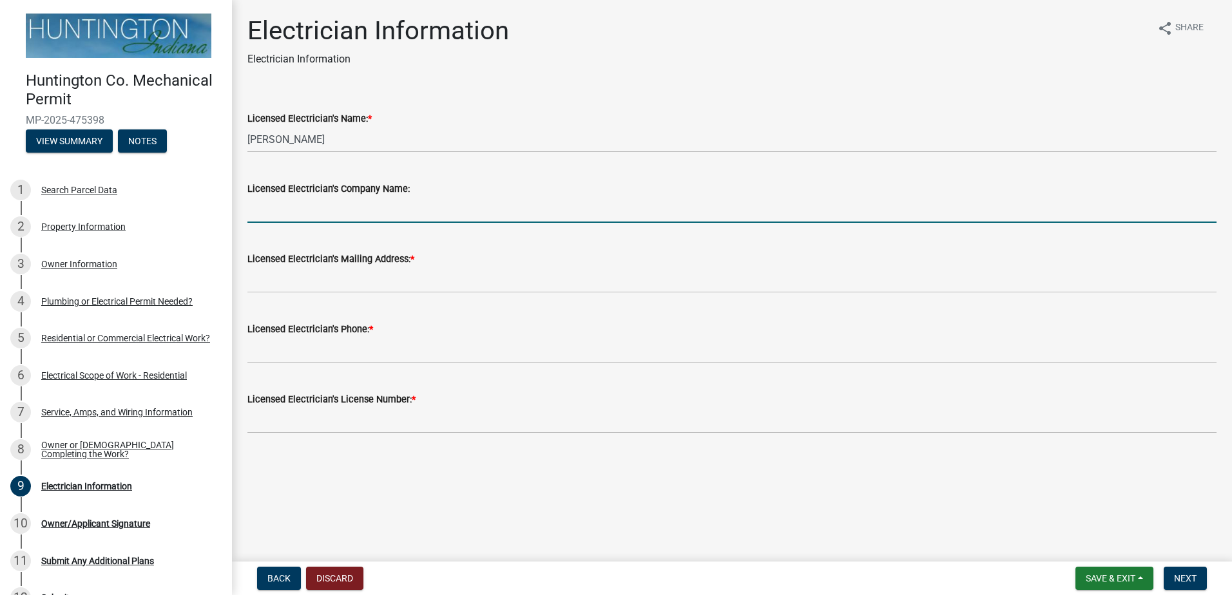
click at [257, 207] on input "Licensed Electrician's Company Name:" at bounding box center [731, 209] width 969 height 26
type input "Young Electric, INC"
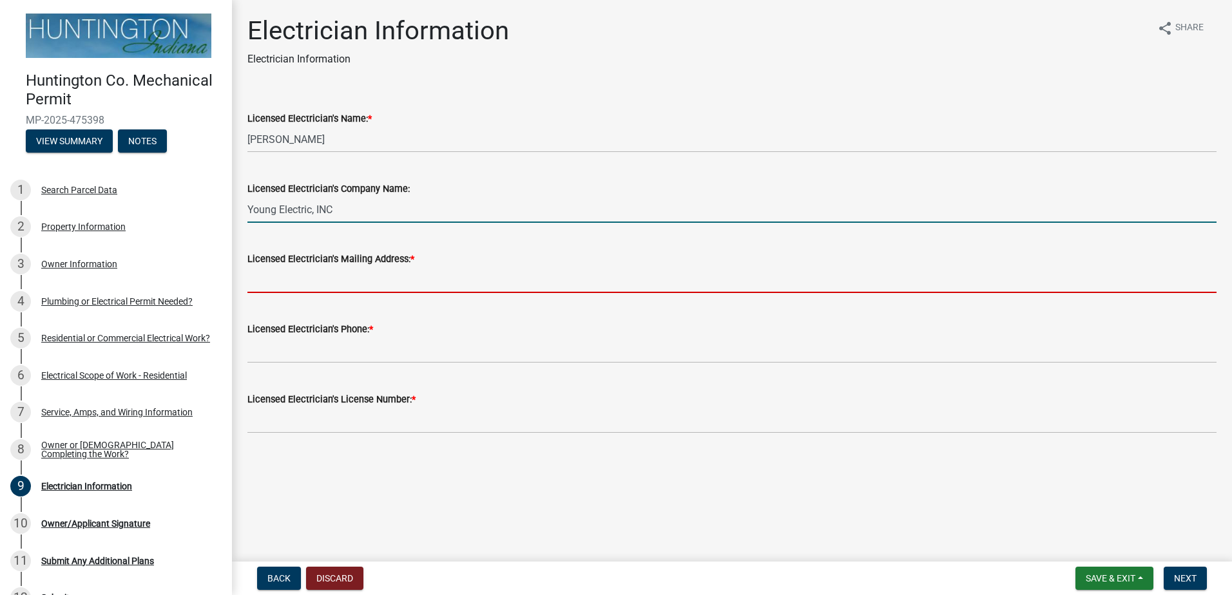
click at [396, 282] on input "Licensed Electrician's Mailing Address: *" at bounding box center [731, 280] width 969 height 26
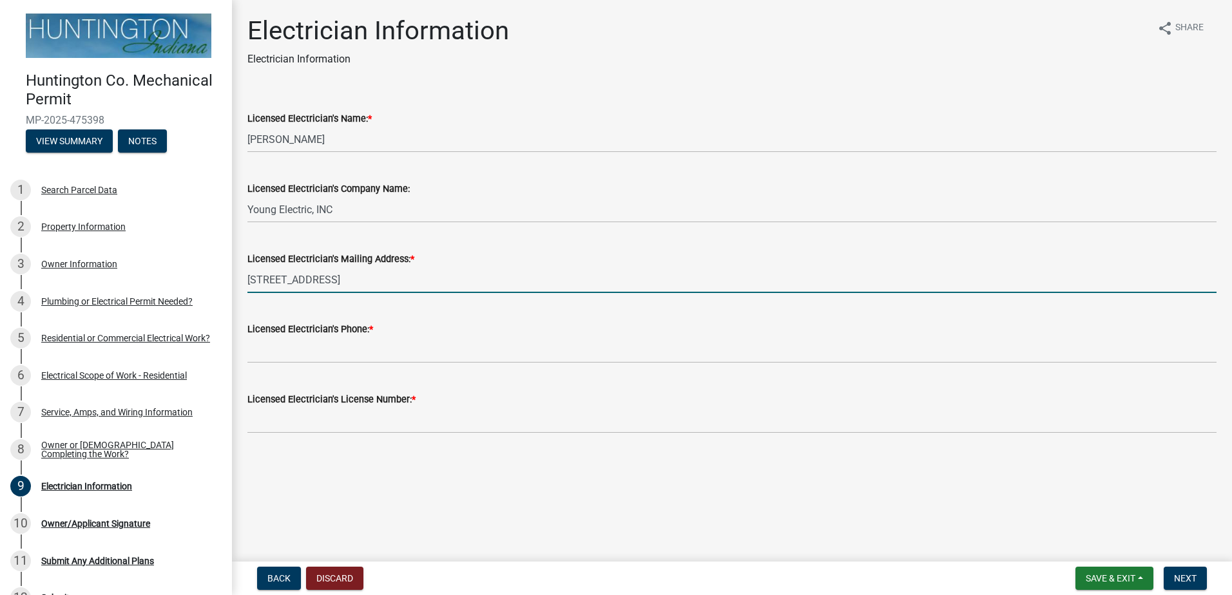
type input "[STREET_ADDRESS]"
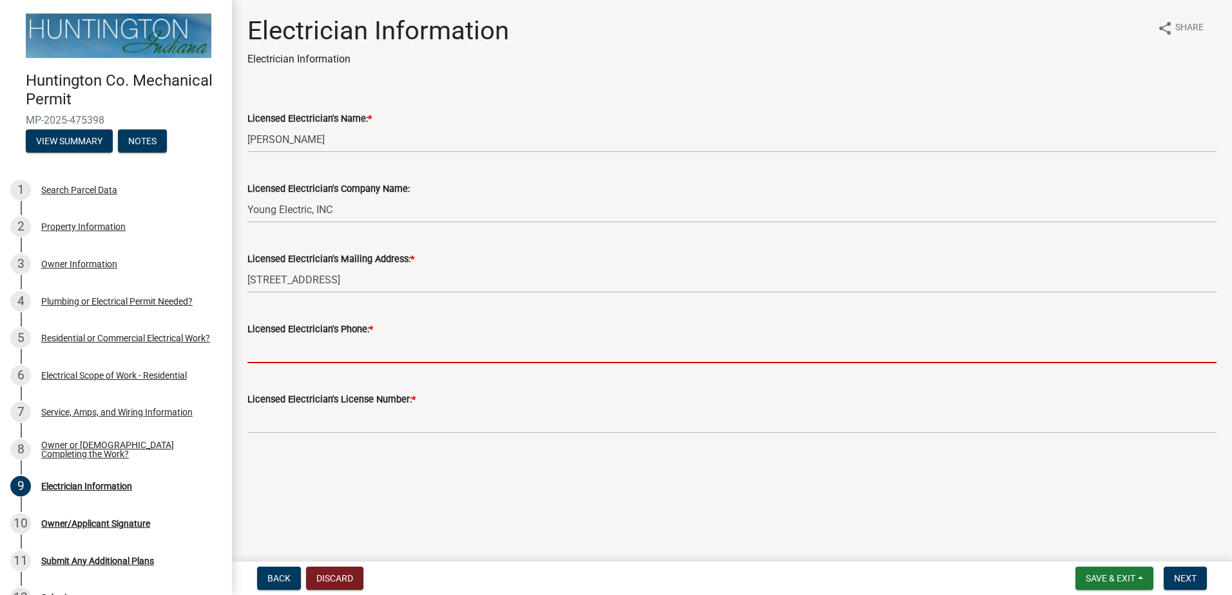
click at [388, 349] on input "Licensed Electrician's Phone: *" at bounding box center [731, 350] width 969 height 26
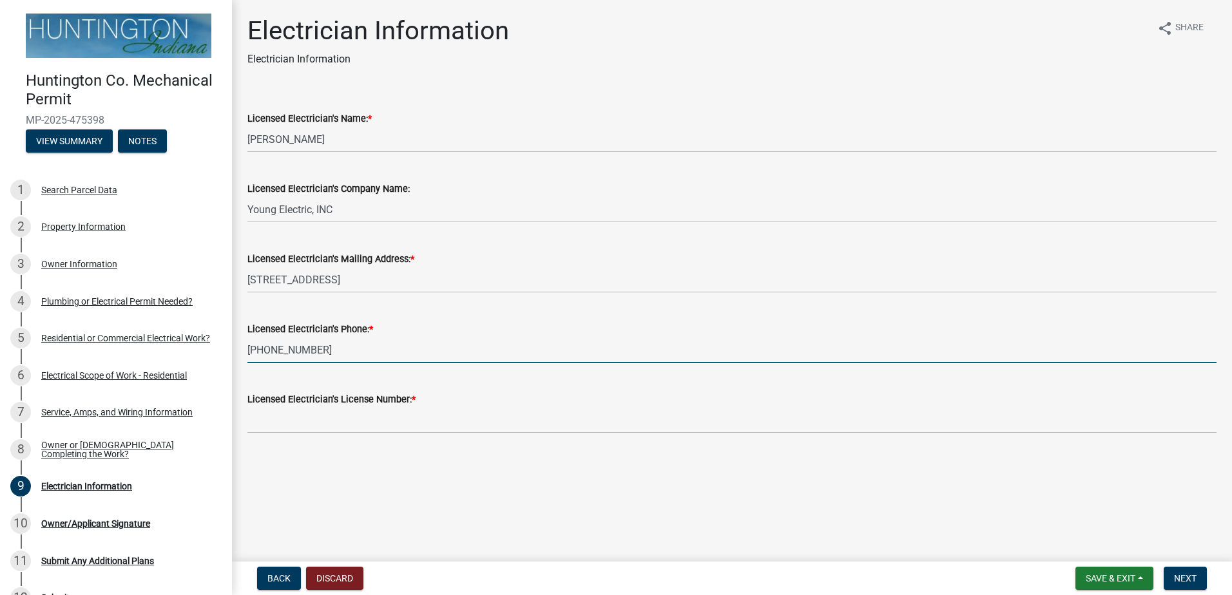
type input "[PHONE_NUMBER]"
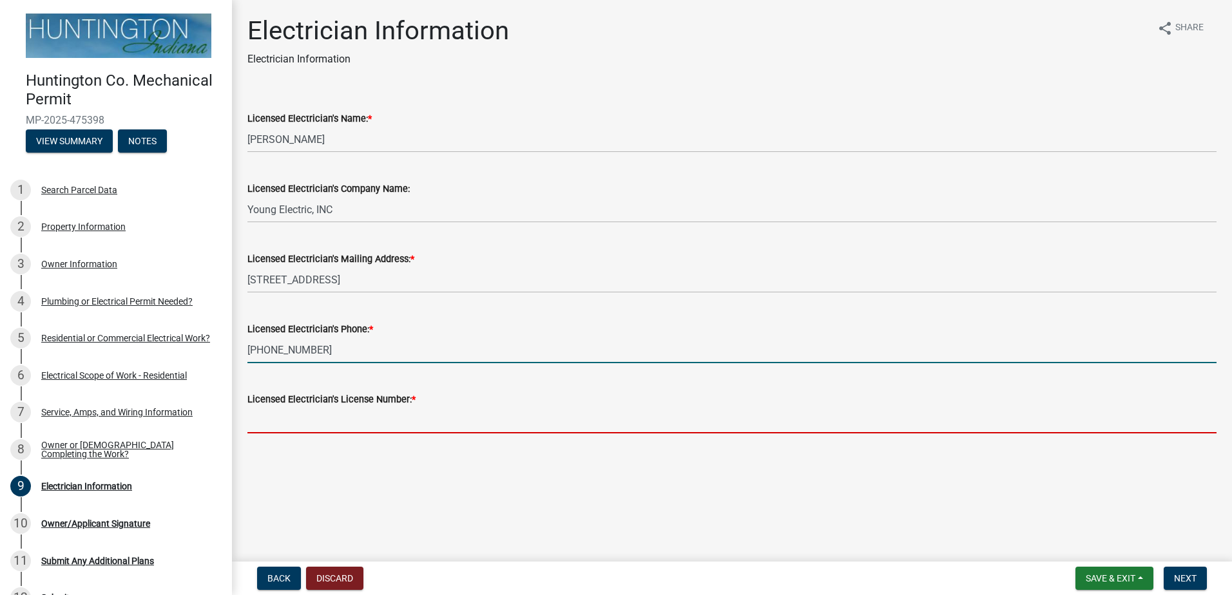
click at [406, 416] on input "Licensed Electrician's License Number: *" at bounding box center [731, 420] width 969 height 26
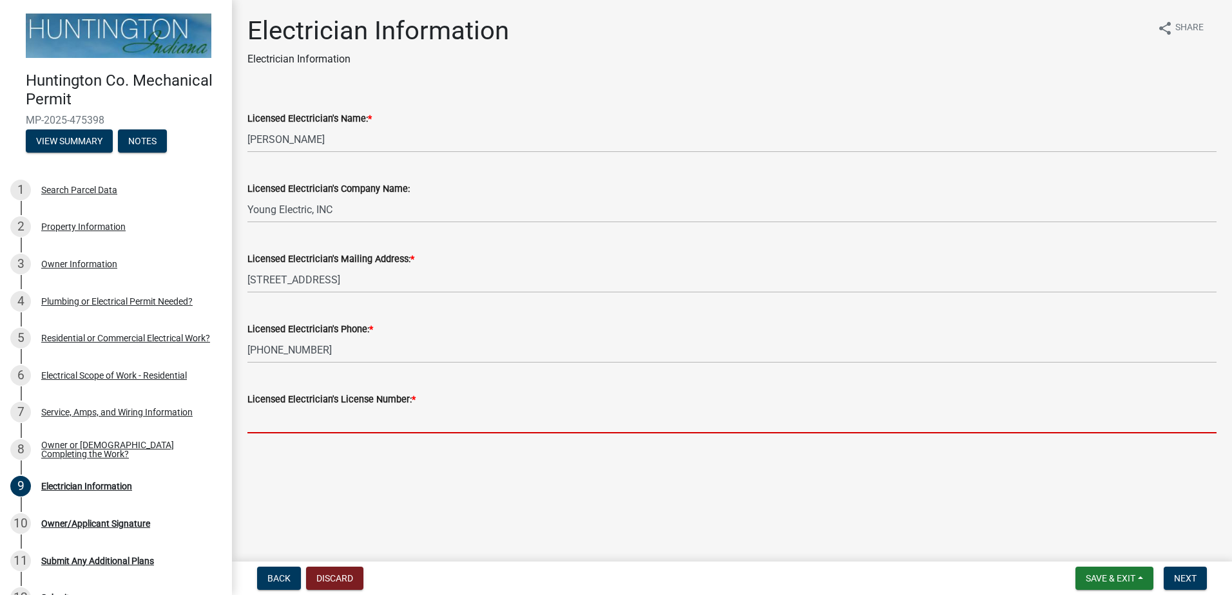
click at [399, 416] on input "Licensed Electrician's License Number: *" at bounding box center [731, 420] width 969 height 26
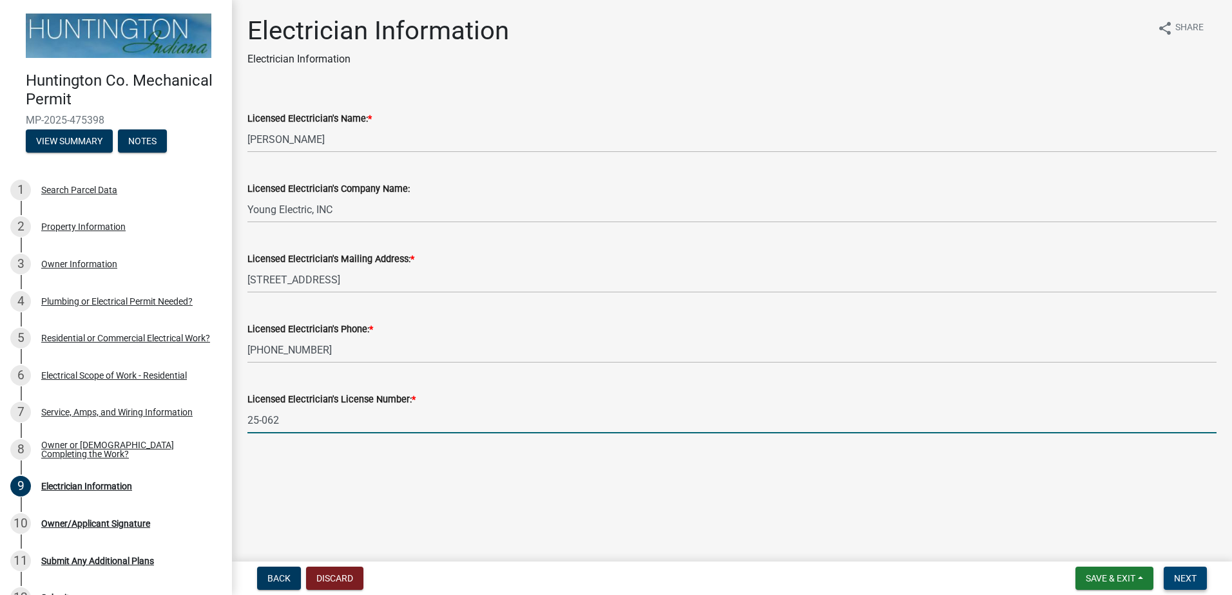
type input "25-062"
click at [1166, 572] on button "Next" at bounding box center [1185, 578] width 43 height 23
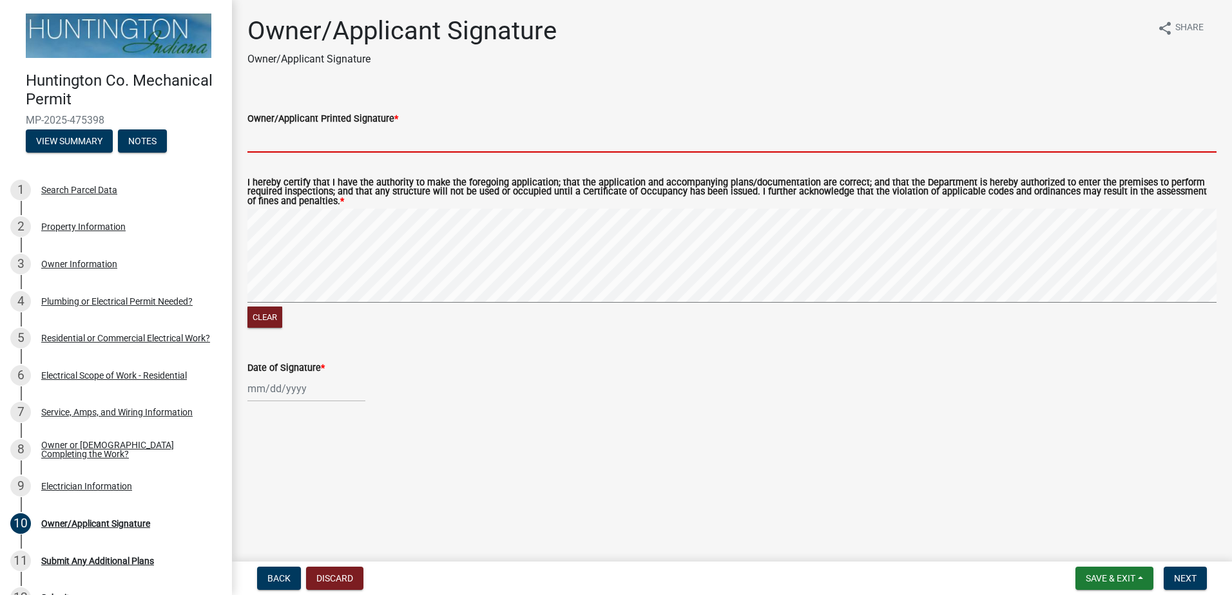
click at [310, 139] on input "Owner/Applicant Printed Signature *" at bounding box center [731, 139] width 969 height 26
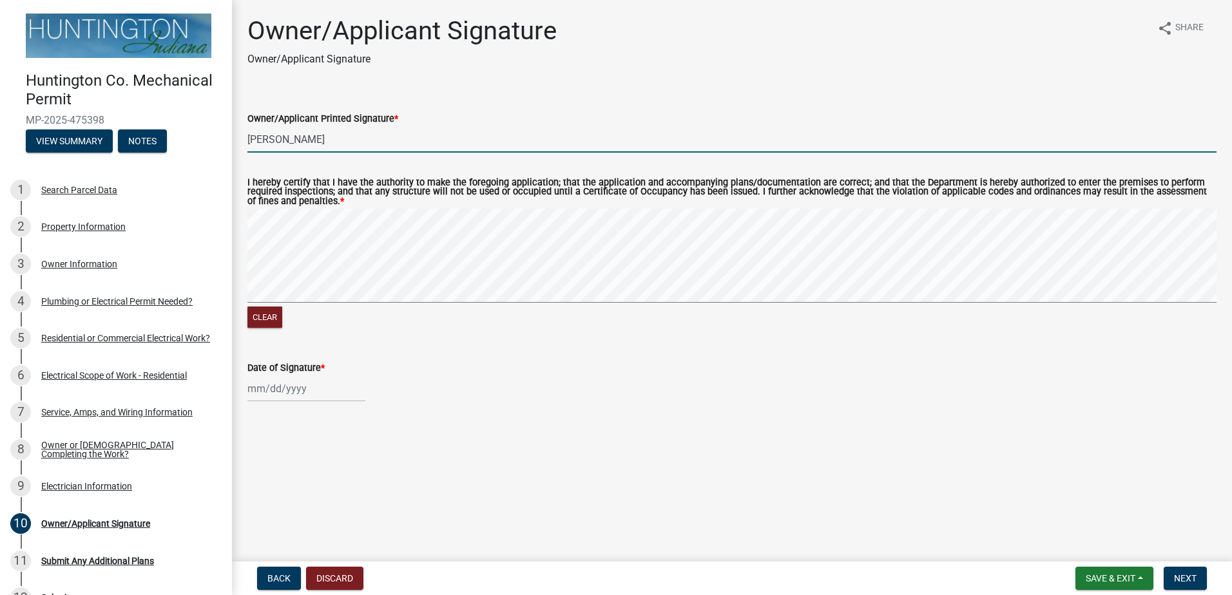
type input "[PERSON_NAME]"
click at [274, 394] on div at bounding box center [306, 389] width 118 height 26
select select "9"
select select "2025"
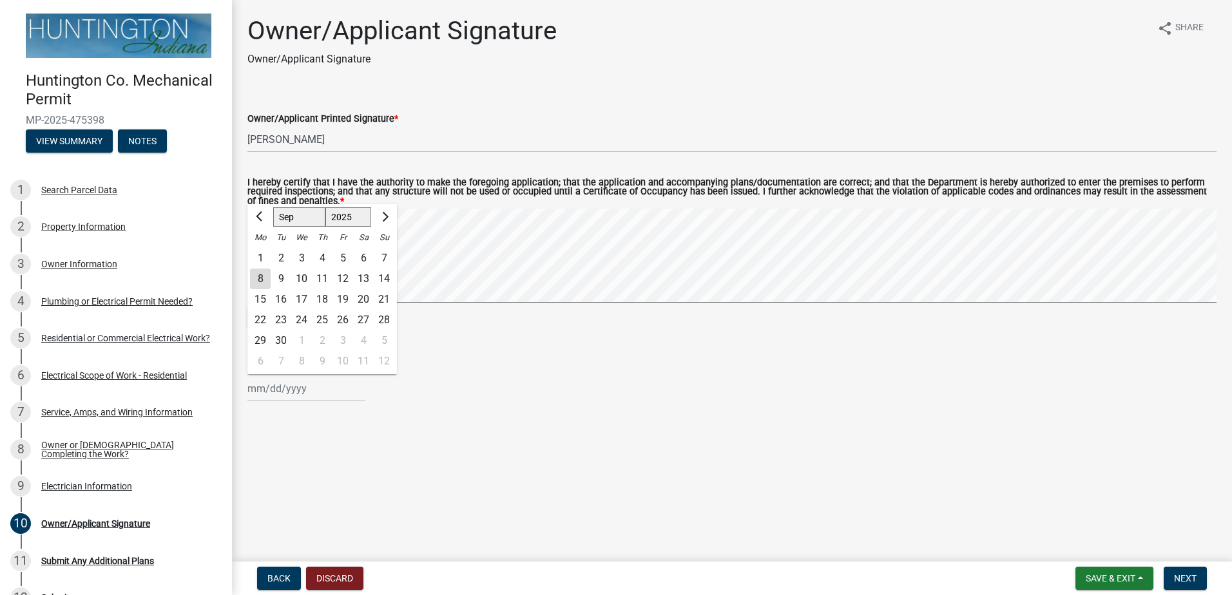
click at [256, 277] on div "8" at bounding box center [260, 279] width 21 height 21
type input "[DATE]"
click at [1180, 582] on span "Next" at bounding box center [1185, 578] width 23 height 10
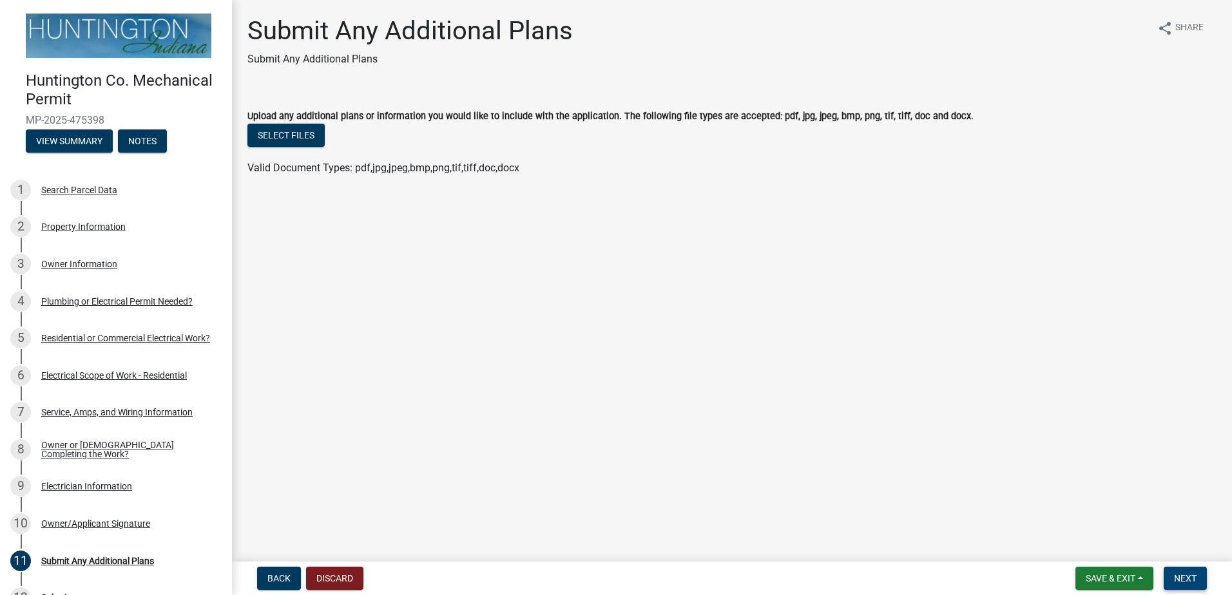
click at [1180, 582] on span "Next" at bounding box center [1185, 578] width 23 height 10
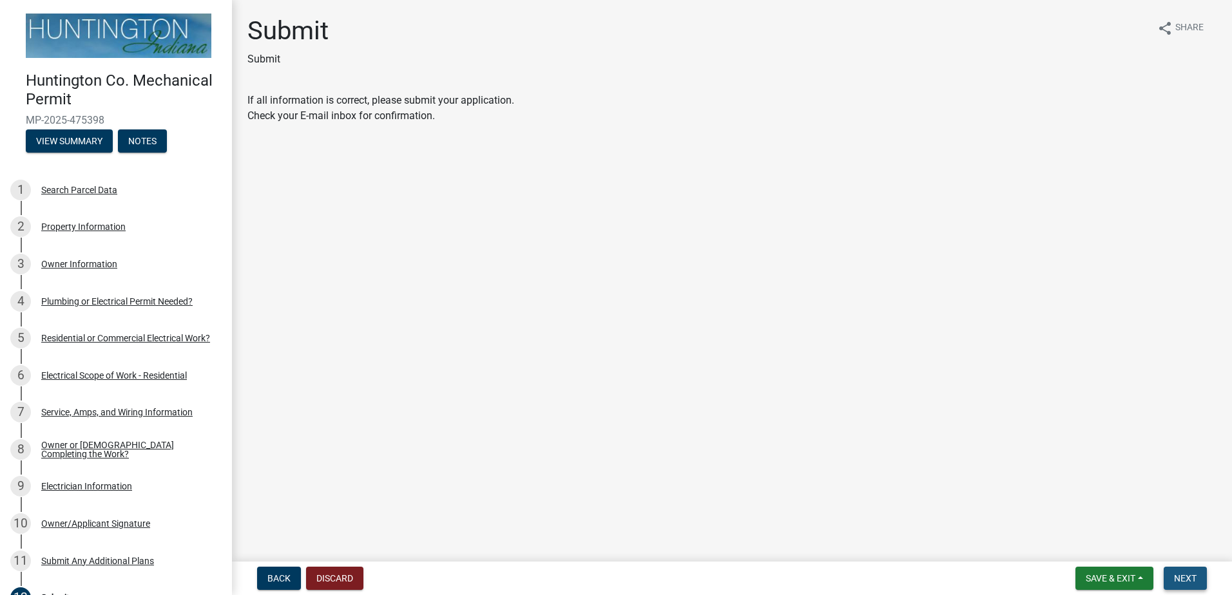
click at [1180, 582] on span "Next" at bounding box center [1185, 578] width 23 height 10
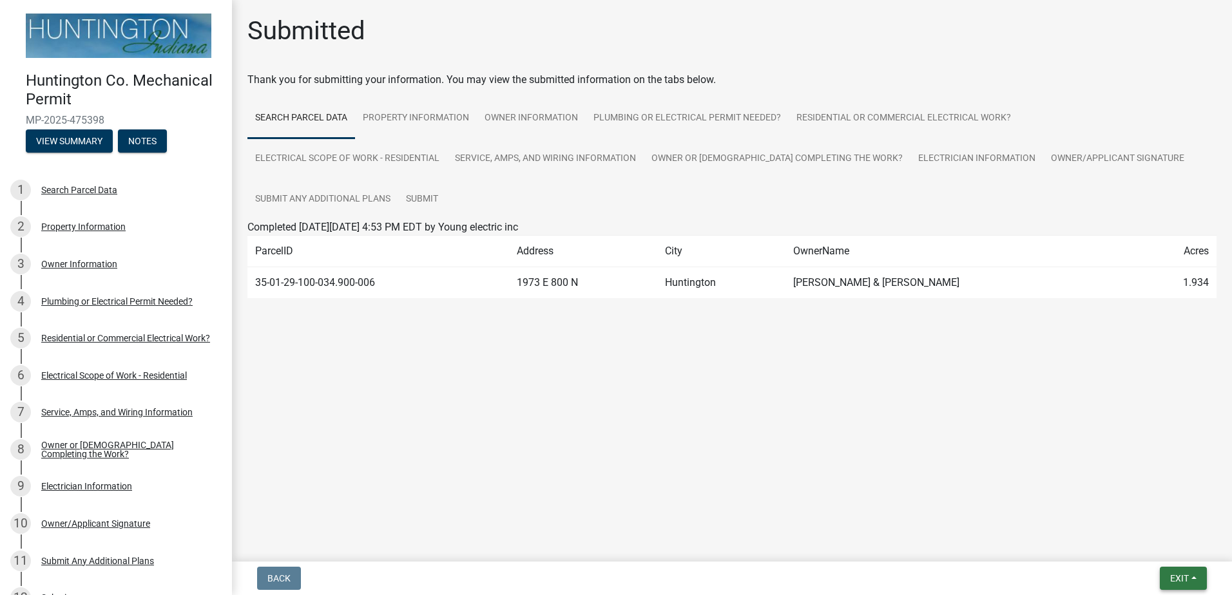
click at [1194, 581] on button "Exit" at bounding box center [1183, 578] width 47 height 23
click at [1158, 548] on button "Save & Exit" at bounding box center [1155, 545] width 103 height 31
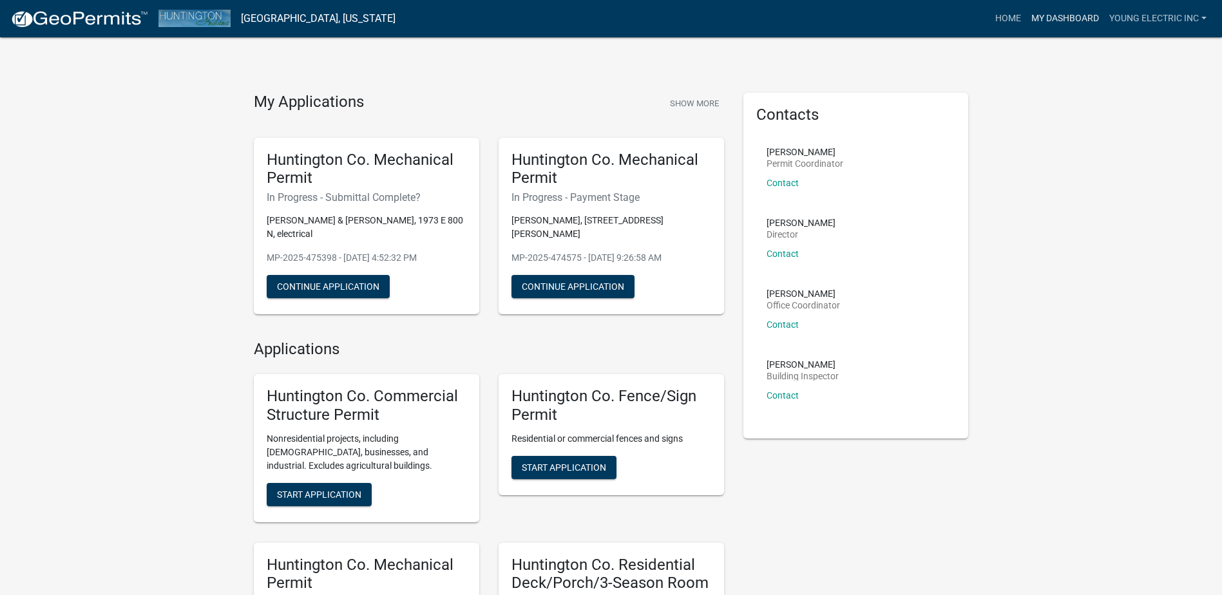
click at [1084, 15] on link "My Dashboard" at bounding box center [1065, 18] width 78 height 24
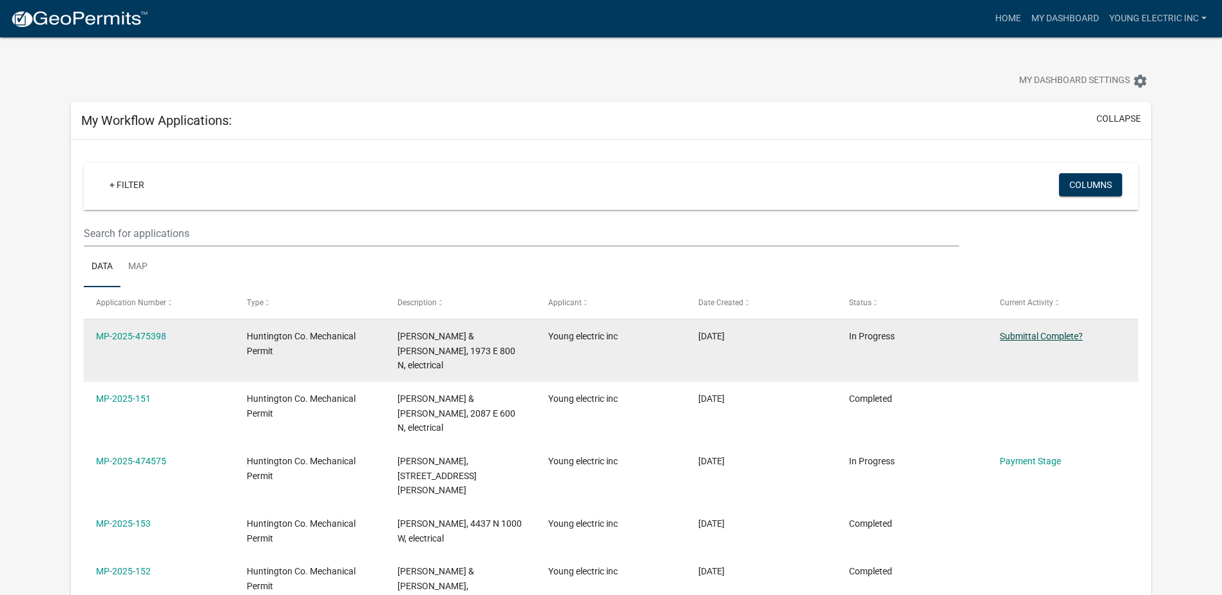
click at [1045, 331] on link "Submittal Complete?" at bounding box center [1041, 336] width 83 height 10
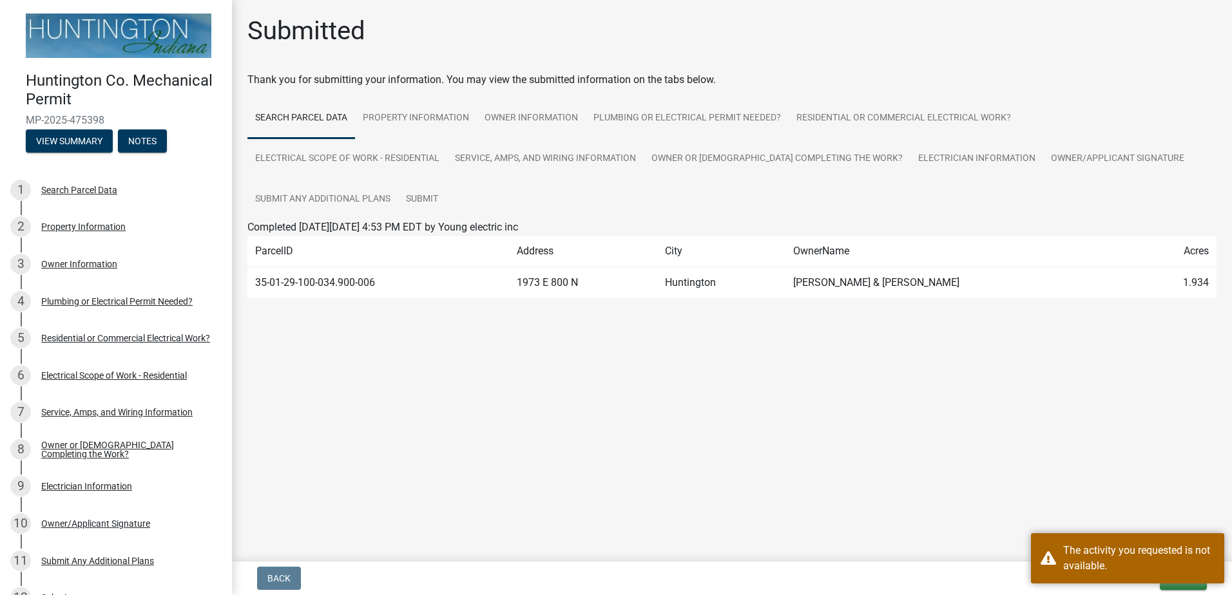
click at [1042, 449] on main "Submitted Thank you for submitting your information. You may view the submitted…" at bounding box center [732, 278] width 1000 height 557
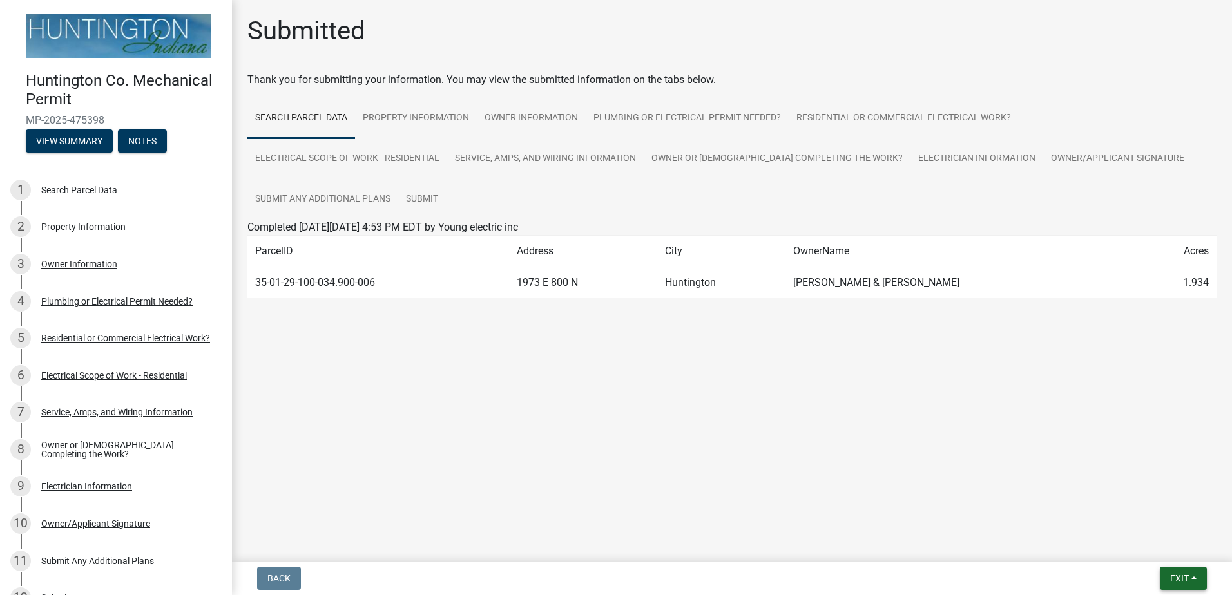
click at [1194, 581] on button "Exit" at bounding box center [1183, 578] width 47 height 23
click at [1156, 546] on button "Save & Exit" at bounding box center [1155, 545] width 103 height 31
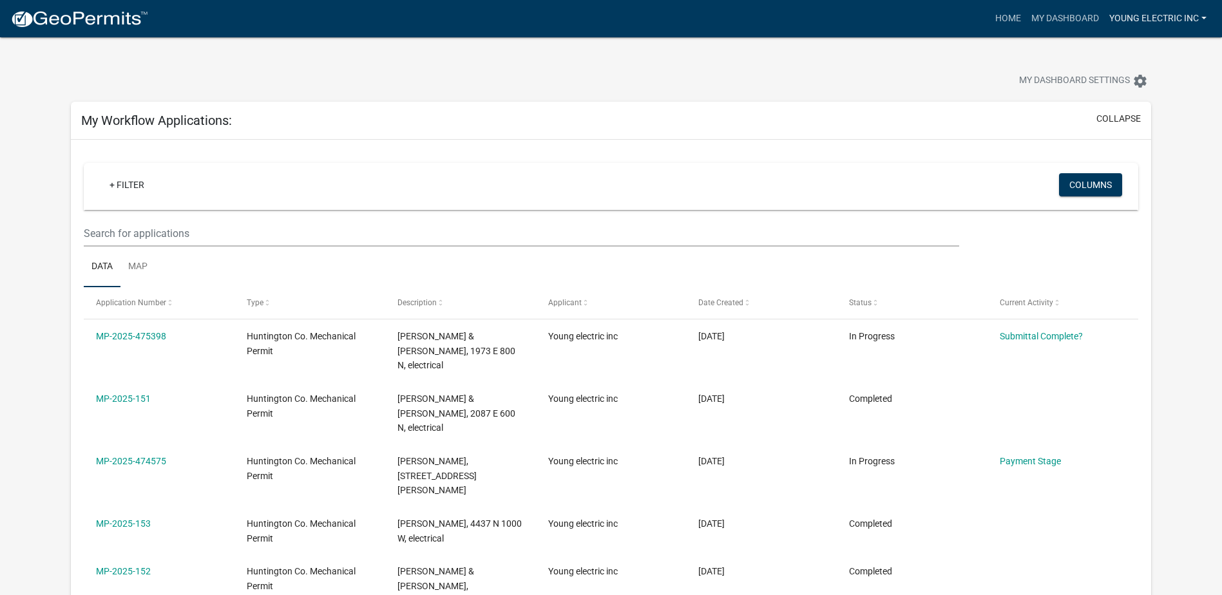
click at [1205, 19] on link "Young electric inc" at bounding box center [1158, 18] width 108 height 24
click at [1148, 99] on link "Logout" at bounding box center [1160, 94] width 103 height 31
